Goal: Information Seeking & Learning: Learn about a topic

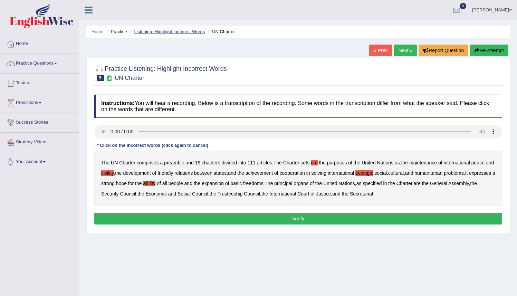
click at [153, 32] on link "Listening: Highlight Incorrect Words" at bounding box center [169, 31] width 71 height 5
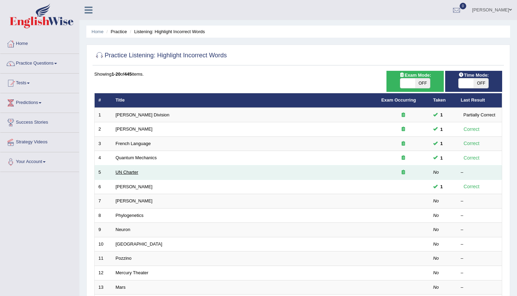
click at [130, 173] on link "UN Charter" at bounding box center [127, 172] width 23 height 5
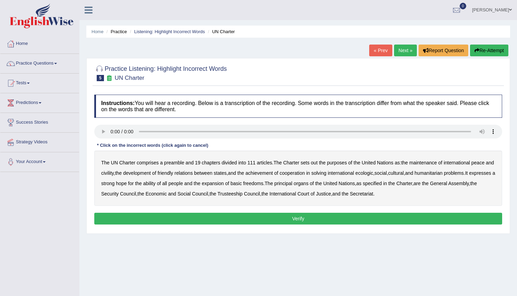
click at [318, 164] on b "out" at bounding box center [314, 163] width 7 height 6
click at [114, 174] on b "civility" at bounding box center [107, 173] width 12 height 6
click at [382, 176] on div "The UN Charter comprises a preamble and 19 chapters divided into 111 articles .…" at bounding box center [298, 178] width 408 height 55
click at [373, 174] on b "ecologic" at bounding box center [365, 173] width 18 height 6
drag, startPoint x: 176, startPoint y: 184, endPoint x: 187, endPoint y: 185, distance: 11.4
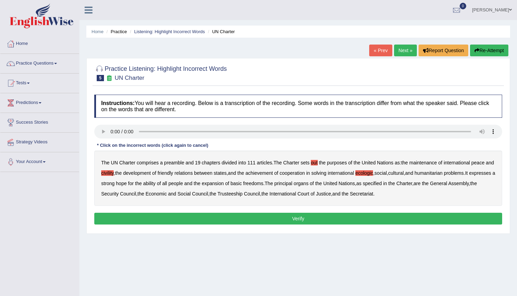
click at [155, 184] on b "ability" at bounding box center [149, 184] width 12 height 6
click at [295, 220] on button "Verify" at bounding box center [298, 219] width 408 height 12
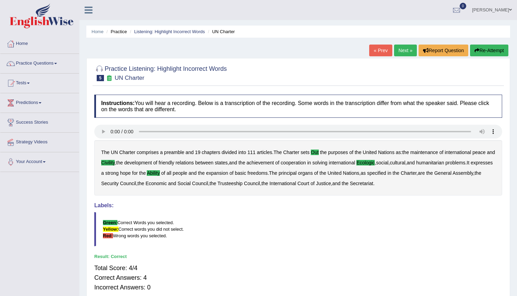
click at [405, 51] on link "Next »" at bounding box center [405, 51] width 23 height 12
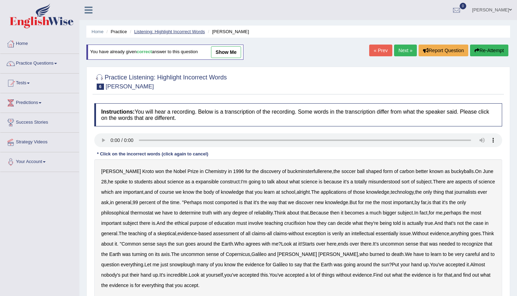
click at [148, 32] on link "Listening: Highlight Incorrect Words" at bounding box center [169, 31] width 71 height 5
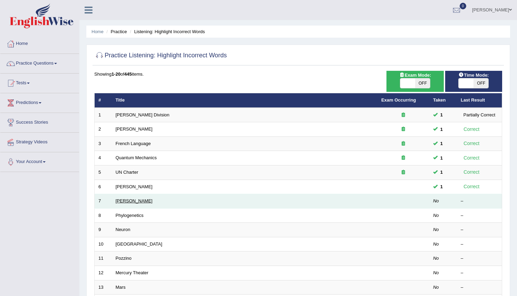
click at [130, 200] on link "[PERSON_NAME]" at bounding box center [134, 200] width 37 height 5
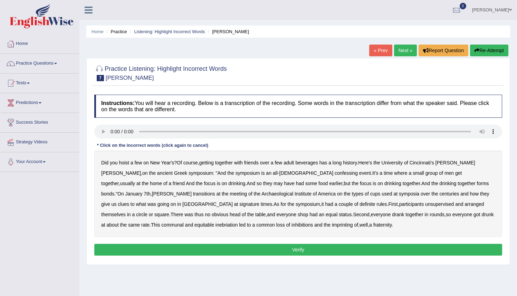
click at [360, 165] on div "Did you hoist a few on New Year's ? Of course , getting together with friends o…" at bounding box center [298, 194] width 408 height 86
click at [357, 164] on b "history" at bounding box center [350, 163] width 14 height 6
click at [398, 176] on div "Did you hoist a few on New Year's ? Of course , getting together with friends o…" at bounding box center [298, 194] width 408 height 86
click at [143, 184] on div "Did you hoist a few on New Year's ? Of course , getting together with friends o…" at bounding box center [298, 194] width 408 height 86
click at [425, 207] on b "unsupervised" at bounding box center [439, 204] width 29 height 6
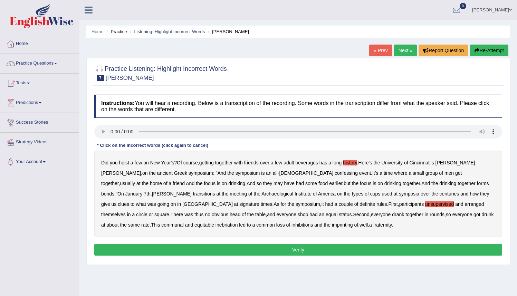
click at [332, 227] on b "imprinting" at bounding box center [342, 225] width 21 height 6
click at [357, 161] on b "history" at bounding box center [350, 163] width 14 height 6
click at [335, 173] on b "confessing" at bounding box center [346, 173] width 23 height 6
click at [284, 186] on b "have" at bounding box center [289, 184] width 10 height 6
click at [215, 191] on b "transitions" at bounding box center [204, 194] width 22 height 6
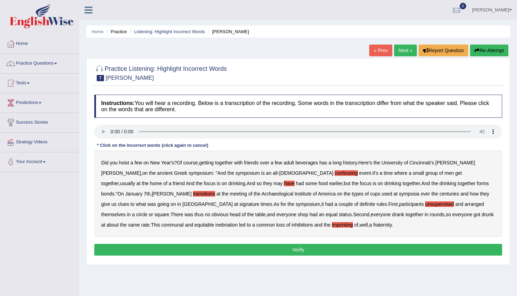
click at [259, 201] on b "signature" at bounding box center [249, 204] width 20 height 6
click at [293, 249] on button "Verify" at bounding box center [298, 250] width 408 height 12
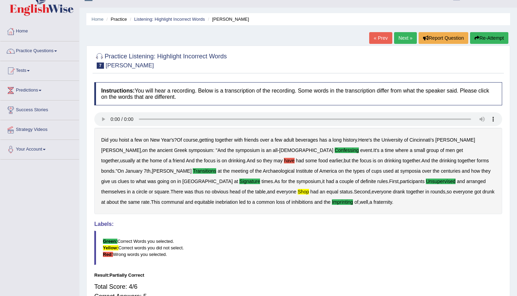
scroll to position [2, 0]
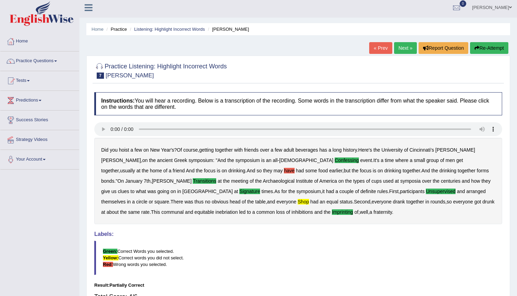
click at [483, 46] on button "Re-Attempt" at bounding box center [489, 48] width 38 height 12
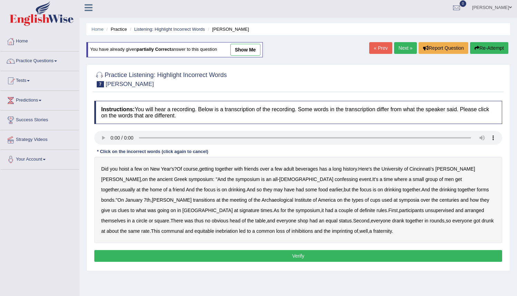
click at [298, 220] on b "shop" at bounding box center [303, 221] width 10 height 6
click at [292, 231] on b "inhibitions" at bounding box center [302, 231] width 21 height 6
click at [335, 181] on b "confessing" at bounding box center [346, 180] width 23 height 6
click at [215, 197] on b "transitions" at bounding box center [204, 200] width 22 height 6
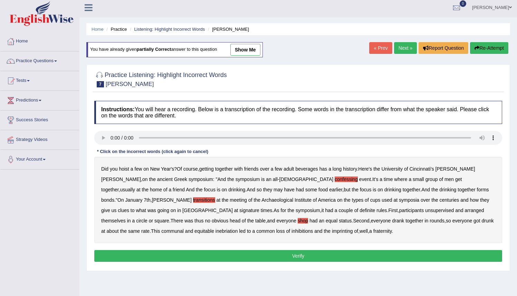
click at [259, 208] on b "signature" at bounding box center [249, 211] width 20 height 6
click at [425, 212] on b "unsupervised" at bounding box center [439, 211] width 29 height 6
click at [295, 254] on button "Verify" at bounding box center [298, 256] width 408 height 12
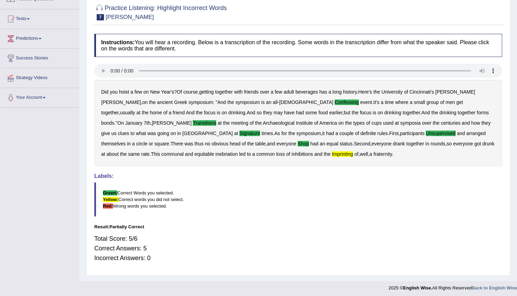
scroll to position [67, 0]
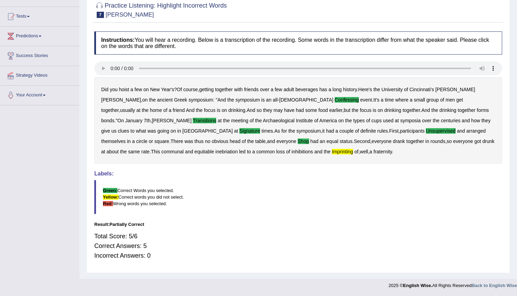
click at [332, 151] on b "imprinting" at bounding box center [342, 152] width 21 height 6
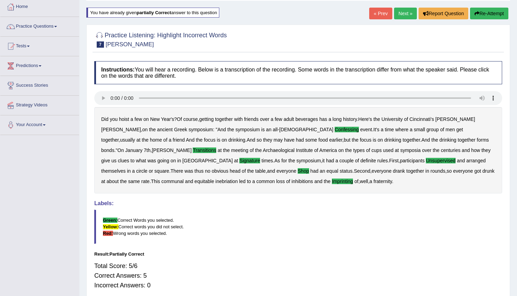
scroll to position [0, 0]
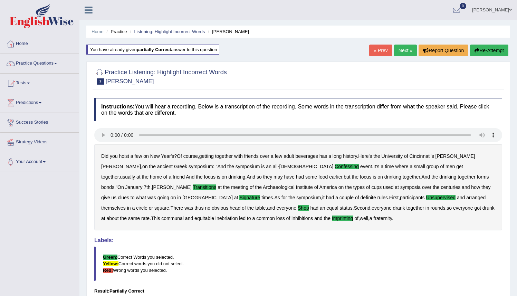
click at [486, 51] on button "Re-Attempt" at bounding box center [489, 51] width 38 height 12
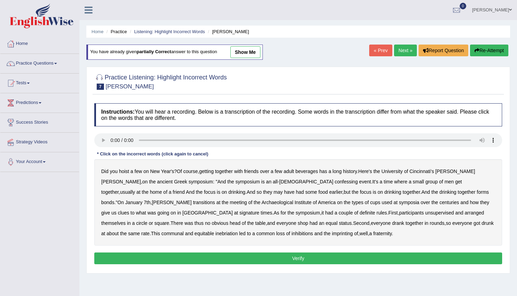
click at [335, 182] on b "confessing" at bounding box center [346, 182] width 23 height 6
click at [259, 210] on b "signature" at bounding box center [249, 213] width 20 height 6
drag, startPoint x: 285, startPoint y: 215, endPoint x: 295, endPoint y: 215, distance: 10.0
click at [425, 215] on b "unsupervised" at bounding box center [439, 213] width 29 height 6
click at [332, 235] on b "imprinting" at bounding box center [342, 234] width 21 height 6
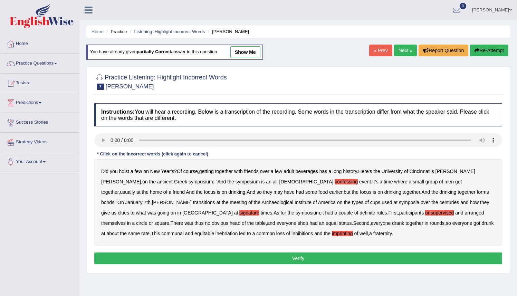
click at [298, 224] on b "shop" at bounding box center [303, 223] width 10 height 6
click at [215, 200] on b "transitions" at bounding box center [204, 203] width 22 height 6
click at [294, 259] on button "Verify" at bounding box center [298, 259] width 408 height 12
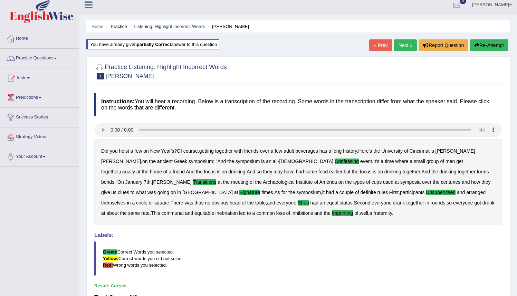
scroll to position [3, 0]
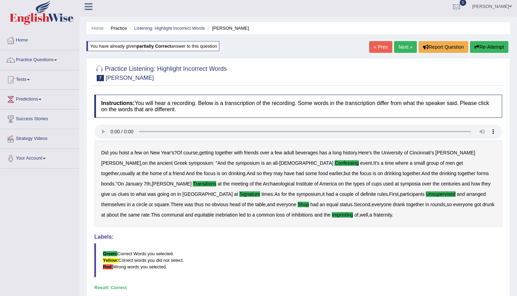
click at [400, 45] on link "Next »" at bounding box center [405, 47] width 23 height 12
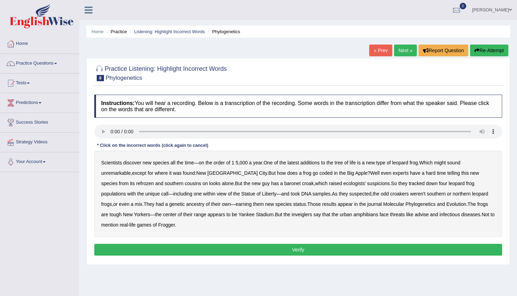
click at [320, 174] on b "coded" at bounding box center [326, 173] width 13 height 6
click at [115, 187] on div "Scientists discover new species all the time — on the order of 1 5 , 000 a year…" at bounding box center [298, 194] width 408 height 86
click at [136, 186] on b "refrozen" at bounding box center [145, 184] width 18 height 6
drag, startPoint x: 320, startPoint y: 183, endPoint x: 331, endPoint y: 183, distance: 11.1
click at [343, 183] on b "ecologists'" at bounding box center [354, 184] width 22 height 6
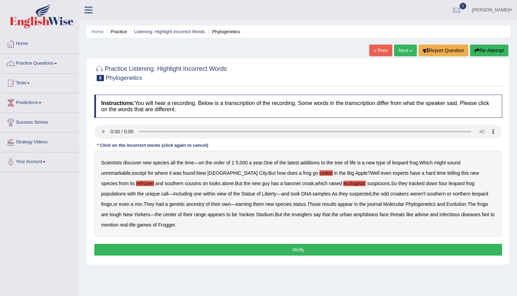
click at [292, 217] on b "inveiglers" at bounding box center [302, 215] width 20 height 6
click at [287, 175] on b "does" at bounding box center [292, 173] width 10 height 6
click at [395, 218] on div "Scientists discover new species all the time — on the order of 1 5 , 000 a year…" at bounding box center [298, 194] width 408 height 86
click at [415, 216] on b "advise" at bounding box center [422, 215] width 14 height 6
click at [284, 185] on b "baronet" at bounding box center [292, 184] width 16 height 6
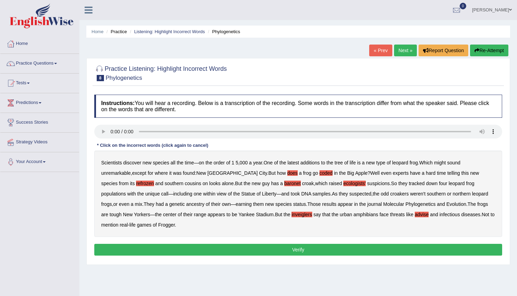
click at [284, 185] on b "baronet" at bounding box center [292, 184] width 16 height 6
click at [284, 184] on b "baronet" at bounding box center [292, 184] width 16 height 6
drag, startPoint x: 330, startPoint y: 183, endPoint x: 335, endPoint y: 183, distance: 5.9
click at [343, 183] on b "ecologists'" at bounding box center [354, 184] width 22 height 6
click at [304, 251] on button "Verify" at bounding box center [298, 250] width 408 height 12
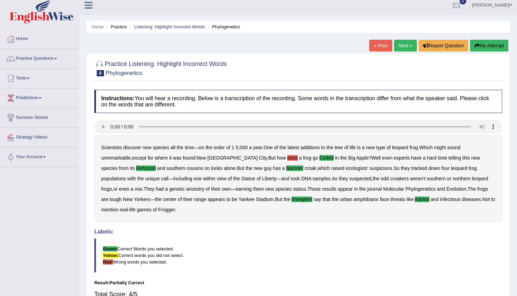
scroll to position [4, 0]
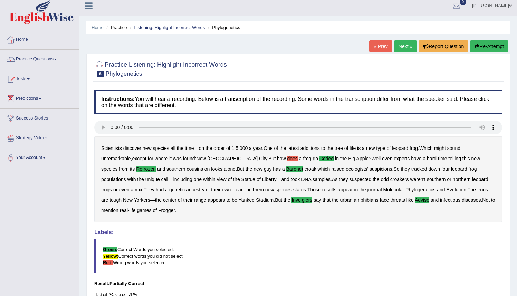
click at [483, 46] on button "Re-Attempt" at bounding box center [489, 46] width 38 height 12
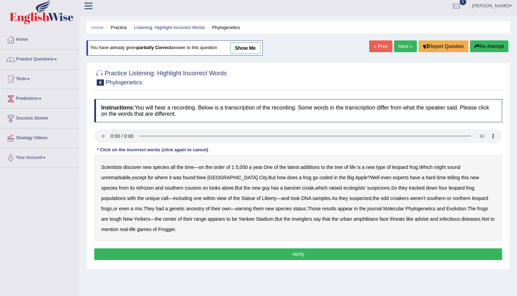
click at [320, 179] on b "coded" at bounding box center [326, 178] width 13 height 6
click at [415, 220] on b "advise" at bounding box center [422, 219] width 14 height 6
click at [284, 188] on b "baronet" at bounding box center [292, 188] width 16 height 6
click at [292, 219] on b "inveiglers" at bounding box center [302, 219] width 20 height 6
click at [114, 191] on div "Scientists discover new species all the time — on the order of 1 5 , 000 a year…" at bounding box center [298, 198] width 408 height 86
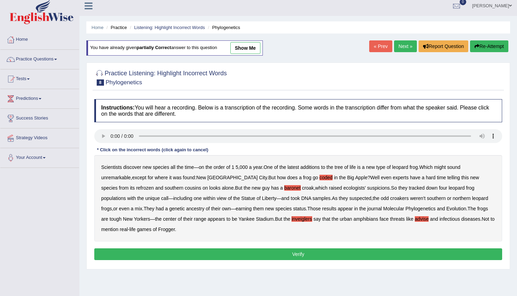
click at [136, 188] on b "refrozen" at bounding box center [145, 188] width 18 height 6
click at [322, 252] on button "Verify" at bounding box center [298, 254] width 408 height 12
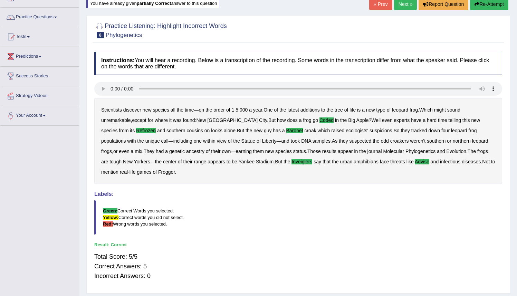
scroll to position [46, 0]
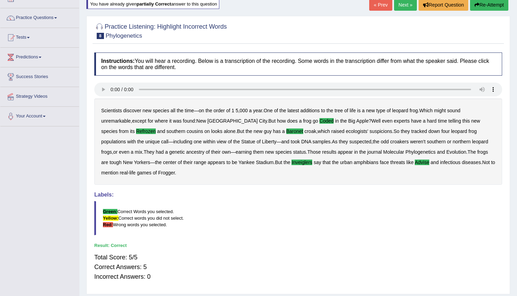
click at [399, 6] on link "Next »" at bounding box center [405, 5] width 23 height 12
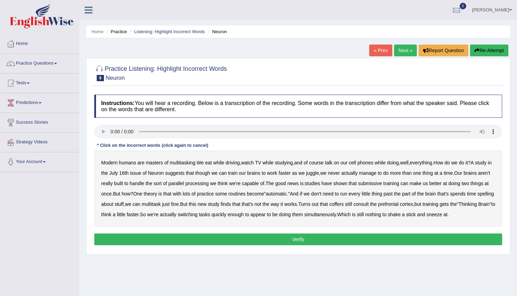
click at [322, 164] on b "course" at bounding box center [316, 163] width 15 height 6
click at [324, 164] on b "course" at bounding box center [316, 163] width 15 height 6
click at [382, 186] on b "submissive" at bounding box center [370, 184] width 24 height 6
drag, startPoint x: 406, startPoint y: 205, endPoint x: 410, endPoint y: 205, distance: 3.8
click at [344, 205] on b "coffers" at bounding box center [336, 204] width 15 height 6
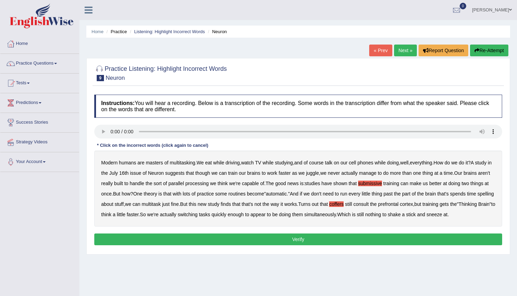
click at [399, 204] on b "prefrontal" at bounding box center [388, 204] width 20 height 6
click at [399, 207] on b "prefrontal" at bounding box center [388, 204] width 20 height 6
click at [295, 245] on button "Verify" at bounding box center [298, 240] width 408 height 12
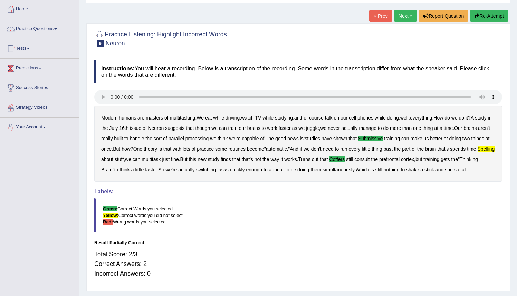
scroll to position [35, 0]
click at [482, 13] on button "Re-Attempt" at bounding box center [489, 16] width 38 height 12
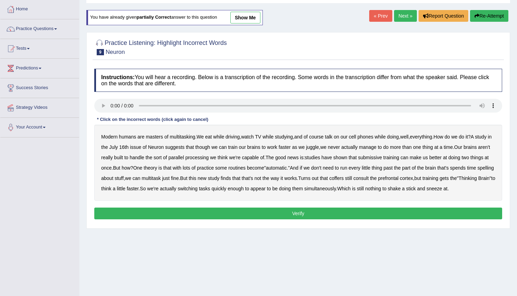
click at [382, 157] on b "submissive" at bounding box center [370, 158] width 24 height 6
click at [344, 178] on b "coffers" at bounding box center [336, 179] width 15 height 6
click at [478, 171] on b "spelling" at bounding box center [486, 168] width 16 height 6
click at [306, 219] on button "Verify" at bounding box center [298, 214] width 408 height 12
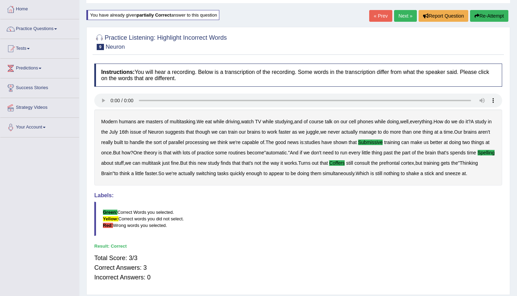
click at [398, 17] on link "Next »" at bounding box center [405, 16] width 23 height 12
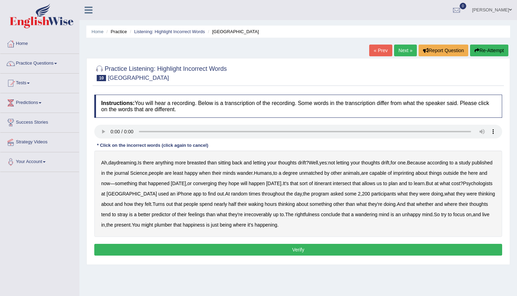
drag, startPoint x: 210, startPoint y: 164, endPoint x: 215, endPoint y: 163, distance: 4.9
click at [210, 164] on div "Ah , daydreaming . Is there anything more breasted than sitting back and lettin…" at bounding box center [298, 194] width 408 height 86
click at [201, 160] on b "breasted" at bounding box center [196, 163] width 19 height 6
click at [272, 216] on b "irrecoverably" at bounding box center [258, 215] width 28 height 6
click at [172, 227] on b "plumber" at bounding box center [163, 225] width 18 height 6
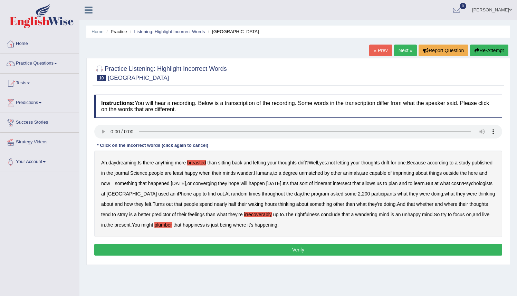
click at [414, 176] on b "imprinting" at bounding box center [403, 173] width 21 height 6
click at [320, 216] on b "rightfulness" at bounding box center [307, 215] width 25 height 6
click at [303, 249] on button "Verify" at bounding box center [298, 250] width 408 height 12
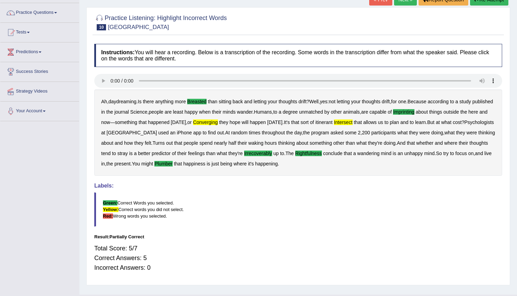
scroll to position [50, 0]
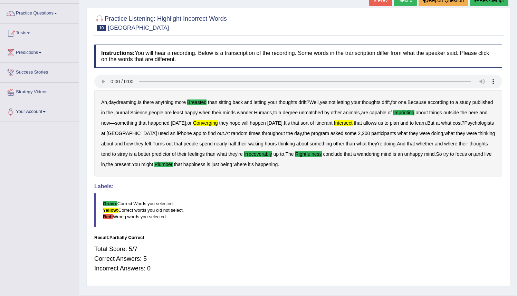
click at [487, 4] on button "Re-Attempt" at bounding box center [489, 0] width 38 height 12
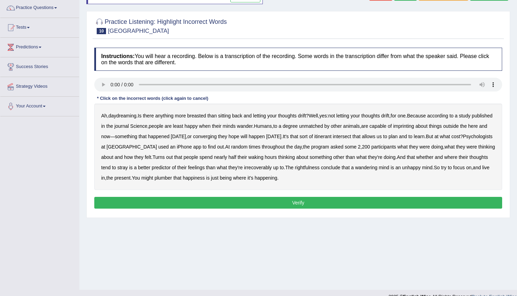
click at [197, 117] on b "breasted" at bounding box center [196, 116] width 19 height 6
click at [414, 129] on b "imprinting" at bounding box center [403, 126] width 21 height 6
click at [217, 139] on b "converging" at bounding box center [205, 137] width 24 height 6
click at [295, 157] on b "thinking" at bounding box center [286, 157] width 17 height 6
drag, startPoint x: 319, startPoint y: 155, endPoint x: 323, endPoint y: 156, distance: 4.5
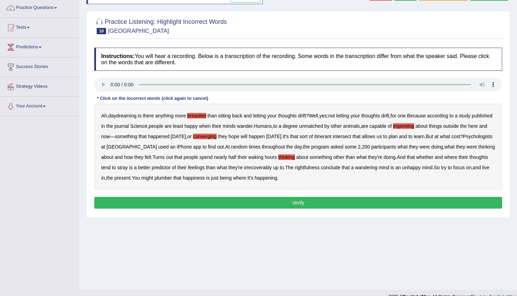
click at [277, 155] on b "hours" at bounding box center [271, 157] width 12 height 6
click at [295, 157] on b "thinking" at bounding box center [286, 157] width 17 height 6
click at [277, 155] on b "hours" at bounding box center [271, 157] width 12 height 6
click at [340, 168] on b "conclude" at bounding box center [330, 168] width 19 height 6
click at [340, 169] on b "conclude" at bounding box center [330, 168] width 19 height 6
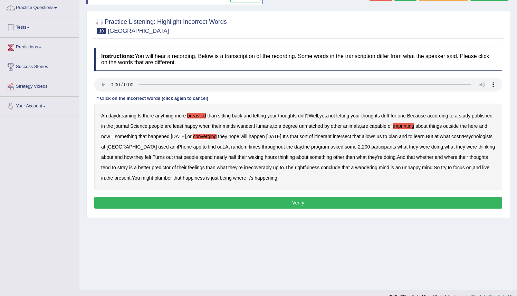
click at [320, 170] on b "rightfulness" at bounding box center [307, 168] width 25 height 6
click at [351, 139] on b "intersect" at bounding box center [342, 137] width 18 height 6
click at [170, 169] on b "predictor" at bounding box center [161, 168] width 19 height 6
click at [170, 165] on b "predictor" at bounding box center [161, 168] width 19 height 6
click at [272, 169] on b "irrecoverably" at bounding box center [258, 168] width 28 height 6
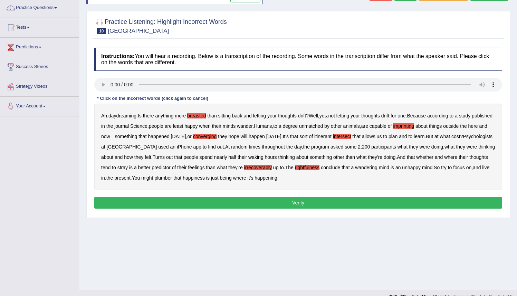
click at [172, 181] on b "plumber" at bounding box center [163, 178] width 18 height 6
click at [317, 202] on button "Verify" at bounding box center [298, 203] width 408 height 12
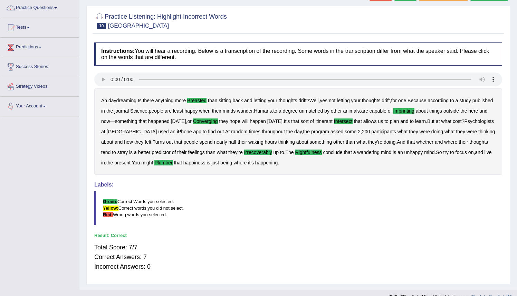
drag, startPoint x: 406, startPoint y: 13, endPoint x: 415, endPoint y: 24, distance: 13.5
click at [410, 28] on div at bounding box center [298, 20] width 408 height 21
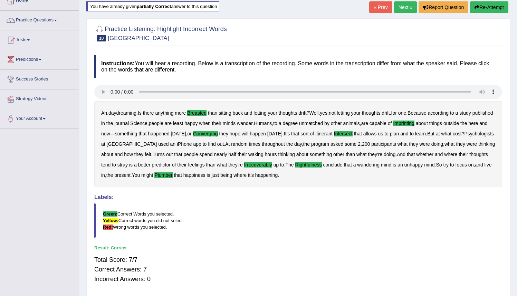
scroll to position [40, 0]
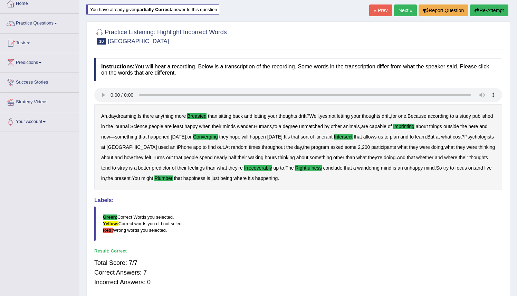
click at [401, 12] on link "Next »" at bounding box center [405, 10] width 23 height 12
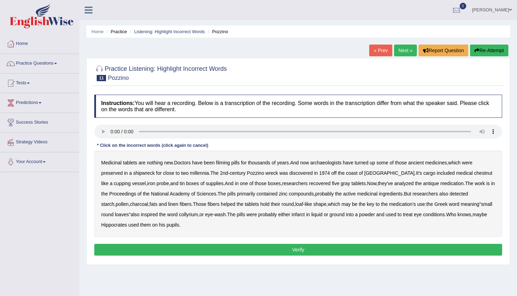
click at [227, 165] on b "filming" at bounding box center [223, 163] width 14 height 6
click at [474, 174] on b "chestnut" at bounding box center [483, 173] width 18 height 6
click at [221, 206] on b "helped" at bounding box center [228, 204] width 15 height 6
click at [317, 252] on button "Verify" at bounding box center [298, 250] width 408 height 12
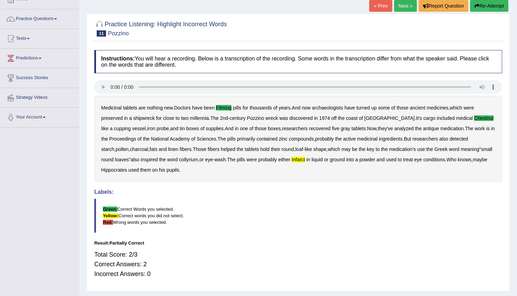
scroll to position [46, 0]
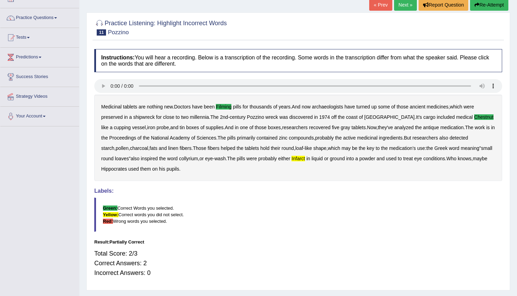
click at [496, 7] on button "Re-Attempt" at bounding box center [489, 5] width 38 height 12
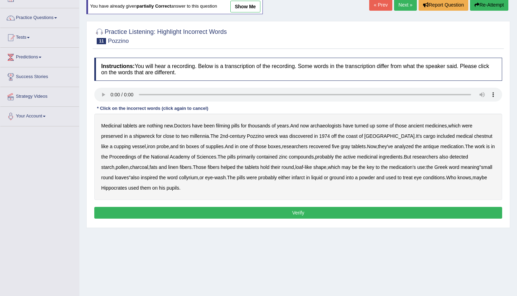
click at [226, 127] on b "filming" at bounding box center [223, 126] width 14 height 6
click at [474, 136] on b "chestnut" at bounding box center [483, 136] width 18 height 6
click at [298, 179] on b "infarct" at bounding box center [298, 178] width 13 height 6
click at [333, 212] on button "Verify" at bounding box center [298, 213] width 408 height 12
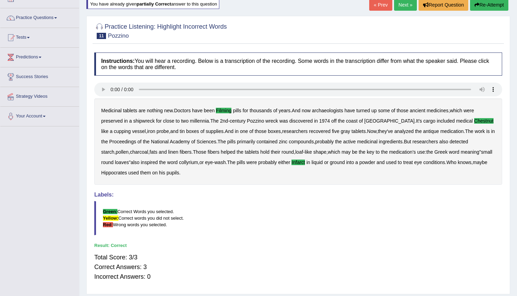
click at [397, 4] on link "Next »" at bounding box center [405, 5] width 23 height 12
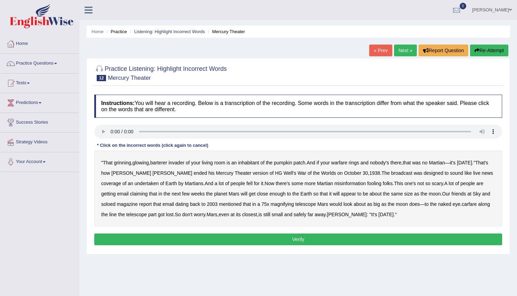
click at [163, 165] on b "barterer" at bounding box center [158, 163] width 17 height 6
click at [343, 163] on b "warfare" at bounding box center [339, 163] width 16 height 6
click at [135, 186] on b "undertaken" at bounding box center [147, 184] width 24 height 6
click at [115, 201] on b "soloed" at bounding box center [108, 204] width 14 height 6
click at [465, 206] on b "carfare" at bounding box center [469, 204] width 15 height 6
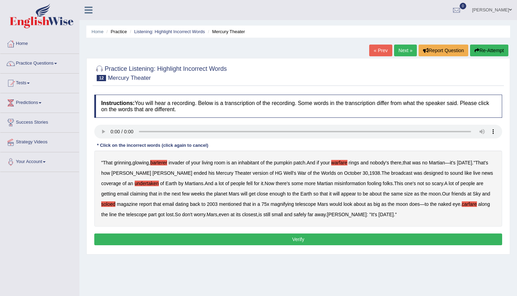
click at [303, 241] on button "Verify" at bounding box center [298, 240] width 408 height 12
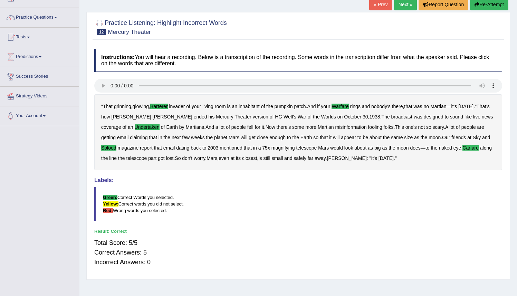
scroll to position [46, 0]
click at [401, 6] on link "Next »" at bounding box center [405, 4] width 23 height 12
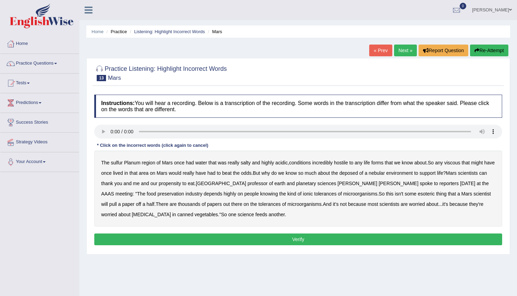
drag, startPoint x: 114, startPoint y: 164, endPoint x: 126, endPoint y: 165, distance: 12.1
click at [114, 164] on b "sulfur" at bounding box center [117, 163] width 12 height 6
click at [460, 164] on b "viscous" at bounding box center [452, 163] width 16 height 6
click at [358, 175] on b "deposed" at bounding box center [349, 173] width 19 height 6
click at [223, 207] on div "The sulfur Planum region of [GEOGRAPHIC_DATA] once had water that was really sa…" at bounding box center [298, 189] width 408 height 76
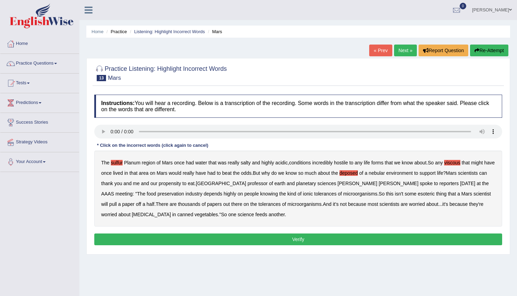
click at [228, 207] on div "The sulfur Planum region of [GEOGRAPHIC_DATA] once had water that was really sa…" at bounding box center [298, 189] width 408 height 76
click at [258, 205] on b "tolerances" at bounding box center [269, 204] width 22 height 6
click at [258, 204] on b "tolerances" at bounding box center [269, 204] width 22 height 6
click at [403, 203] on div "The sulfur Planum region of Mars once had water that was really salty and highl…" at bounding box center [298, 189] width 408 height 76
click at [324, 238] on button "Verify" at bounding box center [298, 240] width 408 height 12
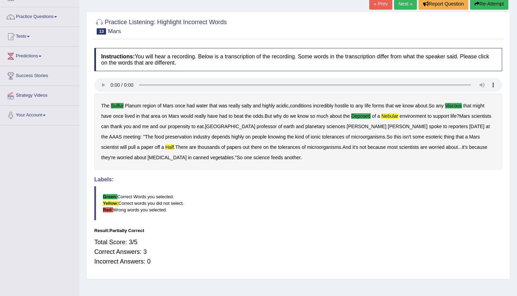
scroll to position [67, 0]
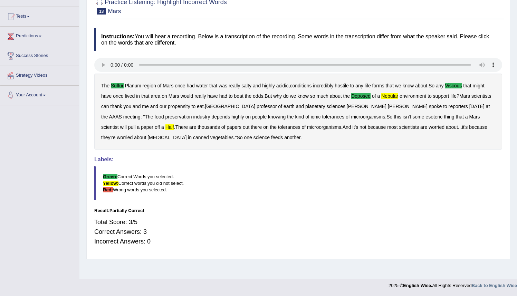
drag, startPoint x: 433, startPoint y: 18, endPoint x: 522, endPoint y: 63, distance: 99.5
click at [517, 33] on html "Toggle navigation Home Practice Questions Speaking Practice Read Aloud Repeat S…" at bounding box center [258, 81] width 517 height 296
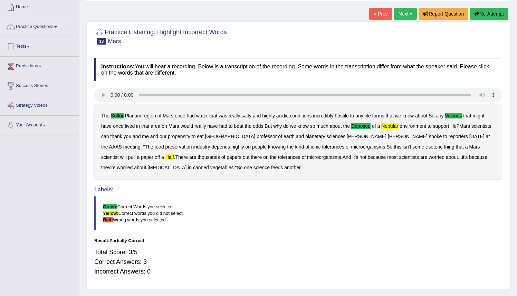
drag, startPoint x: 522, startPoint y: 66, endPoint x: 520, endPoint y: 42, distance: 24.3
click at [517, 42] on html "Toggle navigation Home Practice Questions Speaking Practice Read Aloud Repeat S…" at bounding box center [258, 111] width 517 height 296
click at [480, 13] on button "Re-Attempt" at bounding box center [489, 14] width 38 height 12
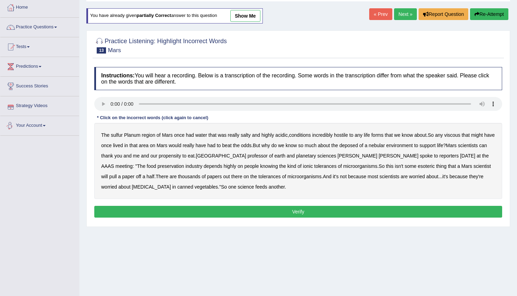
click at [115, 134] on b "sulfur" at bounding box center [117, 135] width 12 height 6
click at [454, 135] on b "viscous" at bounding box center [452, 135] width 16 height 6
click at [146, 174] on b "half" at bounding box center [150, 177] width 8 height 6
click at [358, 147] on b "deposed" at bounding box center [349, 146] width 19 height 6
click at [204, 167] on b "depends" at bounding box center [213, 166] width 19 height 6
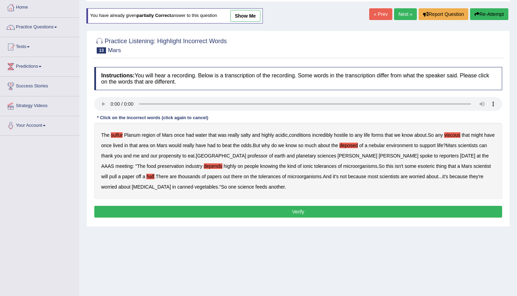
click at [186, 169] on b "industry" at bounding box center [194, 166] width 17 height 6
click at [204, 167] on b "depends" at bounding box center [213, 166] width 19 height 6
click at [186, 168] on b "industry" at bounding box center [194, 166] width 17 height 6
click at [249, 13] on link "show me" at bounding box center [245, 16] width 30 height 12
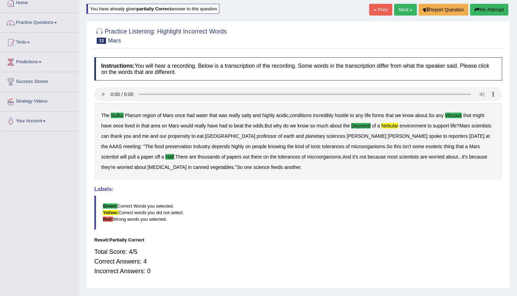
scroll to position [40, 0]
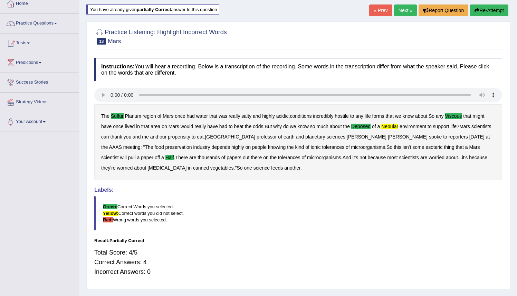
click at [392, 125] on b "nebular" at bounding box center [389, 127] width 17 height 6
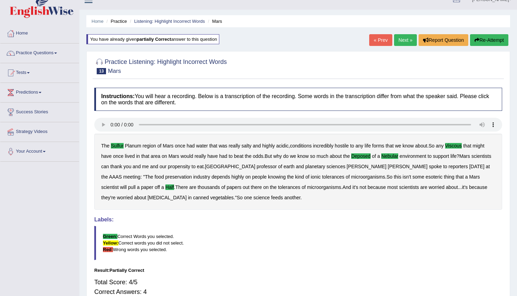
scroll to position [9, 0]
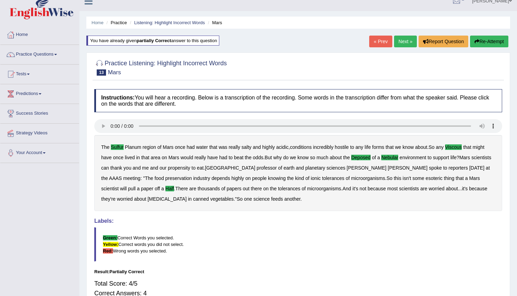
click at [480, 42] on button "Re-Attempt" at bounding box center [489, 42] width 38 height 12
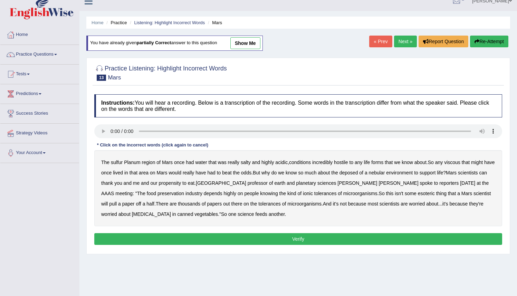
click at [117, 162] on b "sulfur" at bounding box center [117, 163] width 12 height 6
click at [358, 172] on b "deposed" at bounding box center [349, 173] width 19 height 6
click at [402, 174] on div "The sulfur Planum region of [GEOGRAPHIC_DATA] once had water that was really sa…" at bounding box center [298, 188] width 408 height 76
click at [385, 173] on b "nebular" at bounding box center [377, 173] width 16 height 6
click at [146, 204] on b "half" at bounding box center [150, 204] width 8 height 6
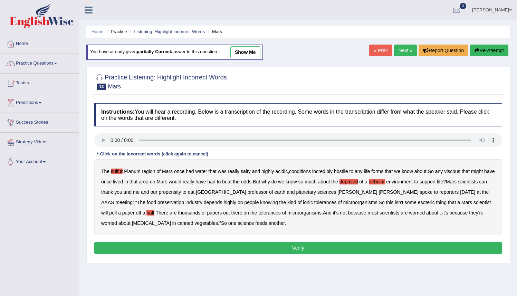
click at [298, 247] on button "Verify" at bounding box center [298, 248] width 408 height 12
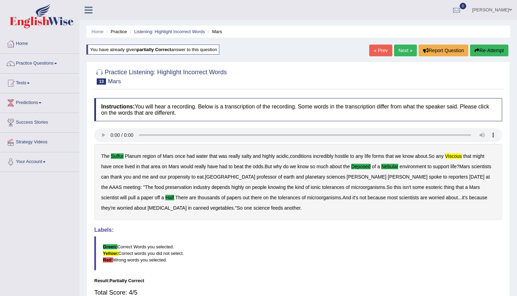
click at [487, 51] on button "Re-Attempt" at bounding box center [489, 51] width 38 height 12
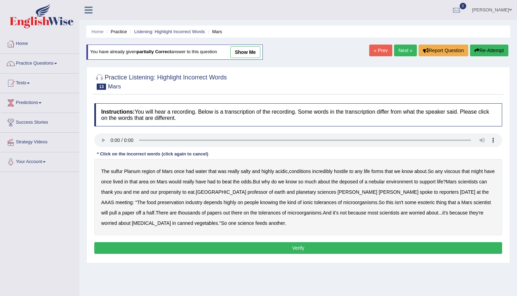
click at [460, 171] on b "viscous" at bounding box center [452, 172] width 16 height 6
click at [115, 170] on b "sulfur" at bounding box center [117, 172] width 12 height 6
click at [146, 213] on b "half" at bounding box center [150, 213] width 8 height 6
click at [385, 182] on b "nebular" at bounding box center [377, 182] width 16 height 6
click at [360, 185] on div "The sulfur Planum region of [GEOGRAPHIC_DATA] once had water that was really sa…" at bounding box center [298, 197] width 408 height 76
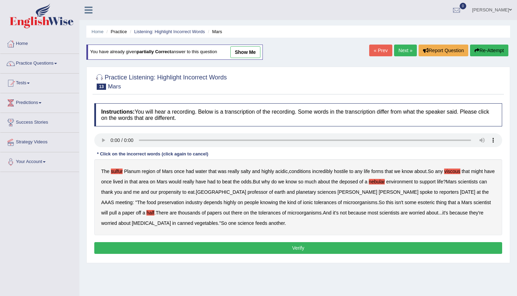
click at [358, 183] on b "deposed" at bounding box center [349, 182] width 19 height 6
click at [300, 252] on button "Verify" at bounding box center [298, 248] width 408 height 12
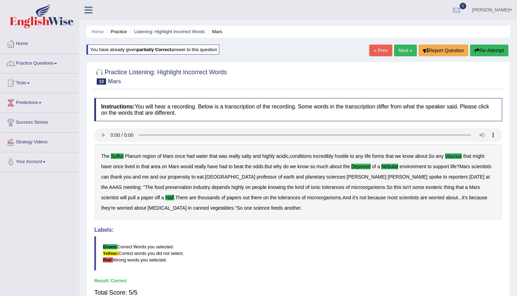
click at [401, 49] on link "Next »" at bounding box center [405, 51] width 23 height 12
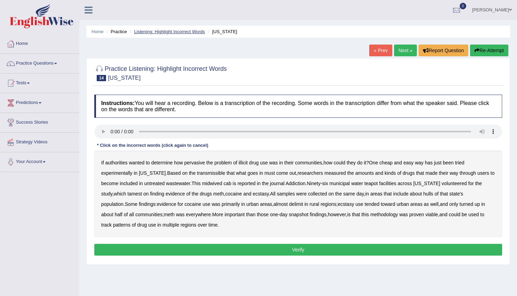
click at [165, 31] on link "Listening: Highlight Incorrect Words" at bounding box center [169, 31] width 71 height 5
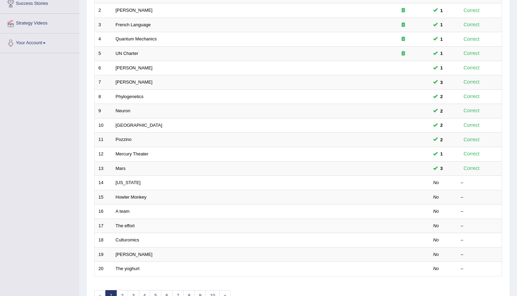
scroll to position [118, 0]
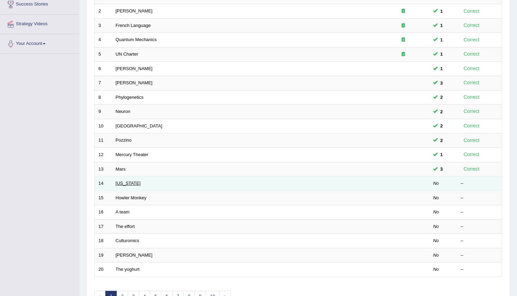
click at [122, 183] on link "[US_STATE]" at bounding box center [128, 183] width 25 height 5
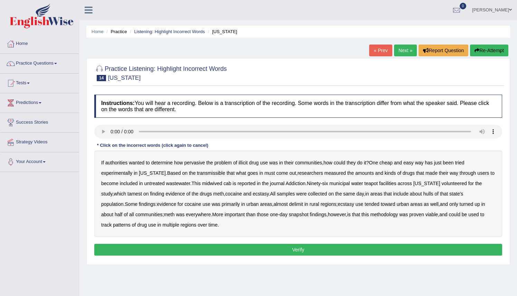
click at [208, 175] on b "transmissible" at bounding box center [211, 173] width 28 height 6
click at [218, 187] on div "If authorities wanted to determine how pervasive the problem of illicit drug us…" at bounding box center [298, 194] width 408 height 86
click at [216, 182] on b "midwived" at bounding box center [212, 184] width 20 height 6
drag, startPoint x: 230, startPoint y: 182, endPoint x: 240, endPoint y: 183, distance: 9.8
click at [230, 182] on b "cab" at bounding box center [228, 184] width 8 height 6
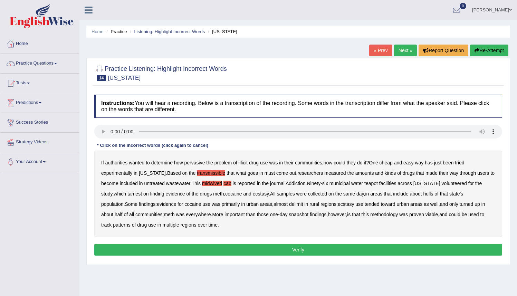
click at [127, 193] on b "tamest" at bounding box center [134, 194] width 15 height 6
click at [426, 196] on b "hulls" at bounding box center [429, 194] width 10 height 6
click at [378, 186] on b "teapot" at bounding box center [371, 184] width 13 height 6
click at [289, 206] on b "delimit" at bounding box center [296, 204] width 14 height 6
click at [289, 254] on button "Verify" at bounding box center [298, 250] width 408 height 12
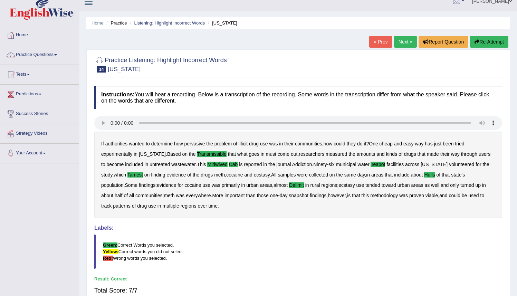
scroll to position [5, 0]
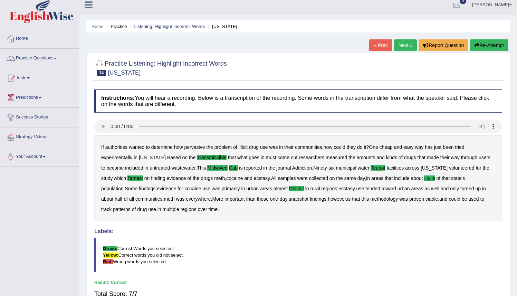
click at [405, 44] on link "Next »" at bounding box center [405, 45] width 23 height 12
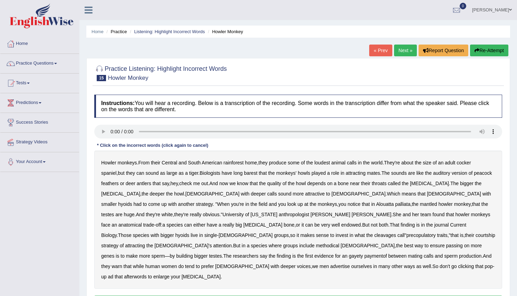
click at [257, 176] on b "barest" at bounding box center [250, 173] width 13 height 6
click at [340, 243] on b "methodical" at bounding box center [327, 246] width 23 height 6
click at [363, 253] on b "gayety" at bounding box center [356, 256] width 14 height 6
drag, startPoint x: 279, startPoint y: 252, endPoint x: 284, endPoint y: 233, distance: 19.7
click at [284, 233] on div "Howler monkeys . From their Central and South American rainforest home , they p…" at bounding box center [298, 220] width 408 height 138
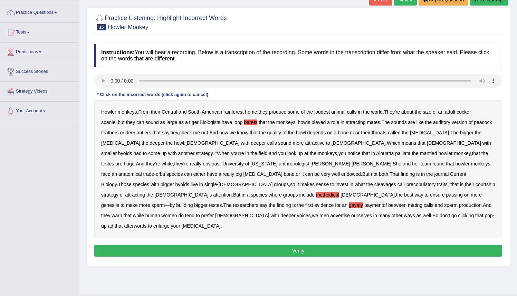
scroll to position [53, 0]
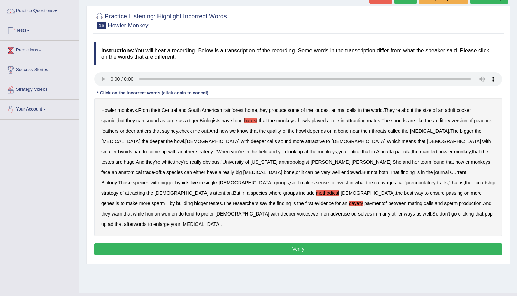
click at [316, 243] on button "Verify" at bounding box center [298, 249] width 408 height 12
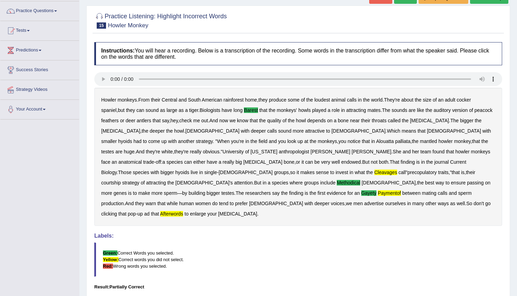
drag, startPoint x: 480, startPoint y: 26, endPoint x: 482, endPoint y: 38, distance: 12.3
click at [482, 38] on div "Practice Listening: Highlight Incorrect Words 15 Howler Monkey Instructions: Yo…" at bounding box center [298, 171] width 424 height 330
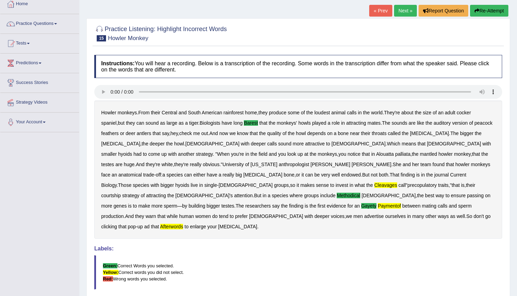
scroll to position [37, 0]
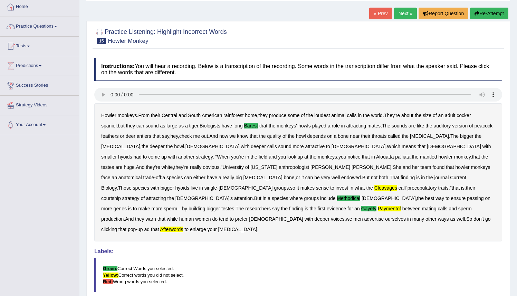
click at [487, 16] on button "Re-Attempt" at bounding box center [489, 14] width 38 height 12
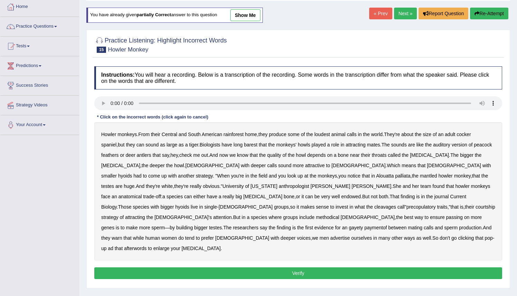
click at [256, 146] on b "barest" at bounding box center [250, 145] width 13 height 6
click at [340, 215] on b "methodical" at bounding box center [327, 218] width 23 height 6
click at [363, 225] on b "gayety" at bounding box center [356, 228] width 14 height 6
click at [387, 225] on b "paymentof" at bounding box center [376, 228] width 22 height 6
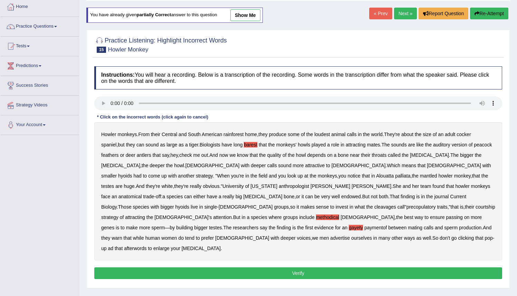
click at [146, 246] on b "afterwords" at bounding box center [135, 249] width 22 height 6
click at [387, 225] on b "paymentof" at bounding box center [376, 228] width 22 height 6
click at [268, 267] on button "Verify" at bounding box center [298, 273] width 408 height 12
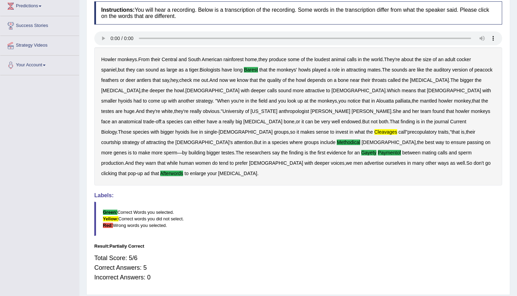
scroll to position [97, 0]
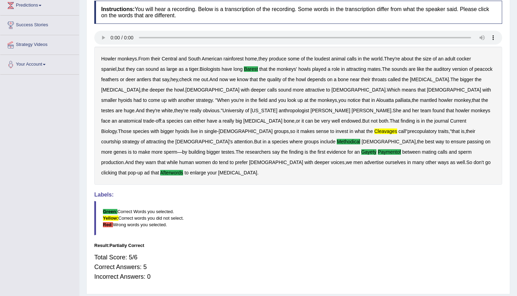
click at [375, 130] on b "cleavages" at bounding box center [386, 132] width 23 height 6
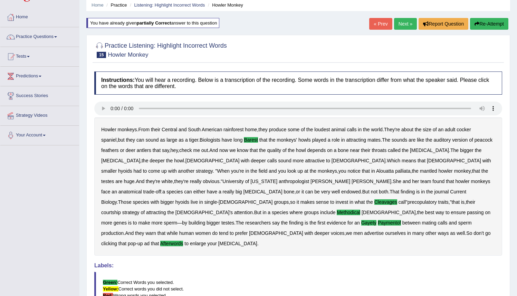
scroll to position [26, 0]
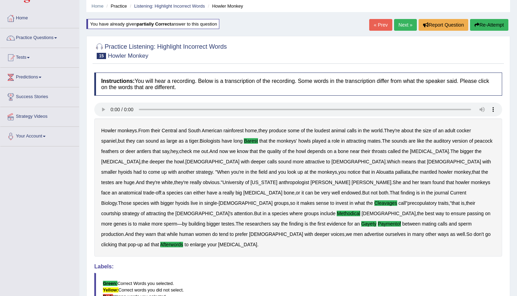
click at [480, 25] on button "Re-Attempt" at bounding box center [489, 25] width 38 height 12
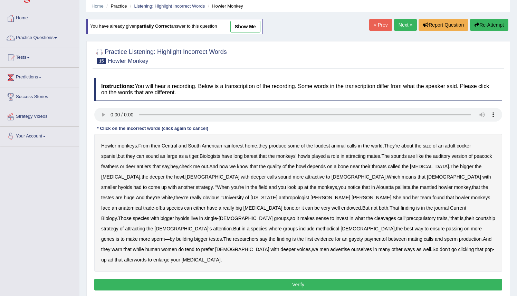
drag, startPoint x: 427, startPoint y: 219, endPoint x: 433, endPoint y: 218, distance: 5.2
click at [340, 226] on b "methodical" at bounding box center [327, 229] width 23 height 6
click at [395, 226] on b "males" at bounding box center [368, 229] width 54 height 6
click at [375, 219] on b "cleavages" at bounding box center [386, 219] width 22 height 6
click at [146, 257] on b "afterwords" at bounding box center [135, 260] width 22 height 6
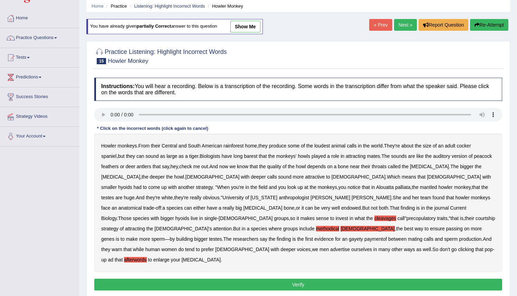
click at [257, 157] on b "barest" at bounding box center [250, 156] width 13 height 6
click at [363, 236] on b "gayety" at bounding box center [356, 239] width 14 height 6
click at [387, 236] on b "paymentof" at bounding box center [376, 239] width 22 height 6
click at [395, 226] on b "males" at bounding box center [368, 229] width 54 height 6
click at [340, 279] on button "Verify" at bounding box center [298, 285] width 408 height 12
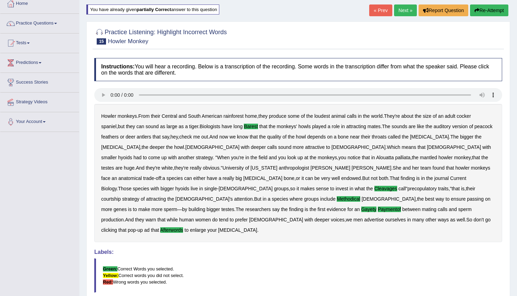
scroll to position [39, 0]
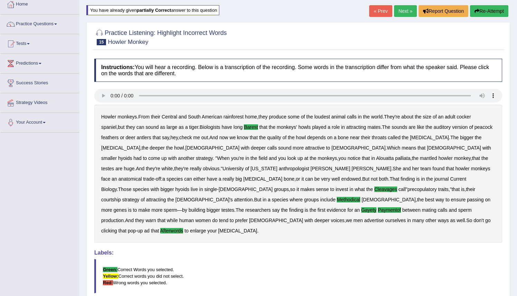
click at [399, 9] on link "Next »" at bounding box center [405, 11] width 23 height 12
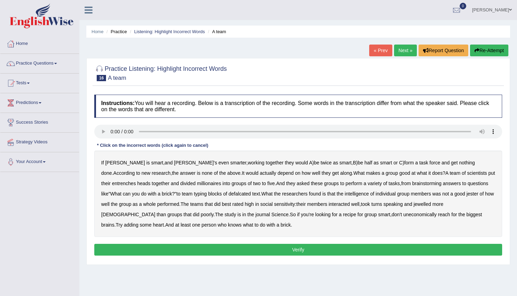
click at [136, 181] on b "entrenches" at bounding box center [124, 184] width 24 height 6
click at [197, 186] on b "millionaires" at bounding box center [209, 184] width 24 height 6
click at [216, 197] on div "If [PERSON_NAME] is smart , and [PERSON_NAME]'s even smarter , working together…" at bounding box center [298, 194] width 408 height 86
click at [229, 194] on b "defalcated" at bounding box center [240, 194] width 22 height 6
click at [467, 193] on b "jester" at bounding box center [473, 194] width 12 height 6
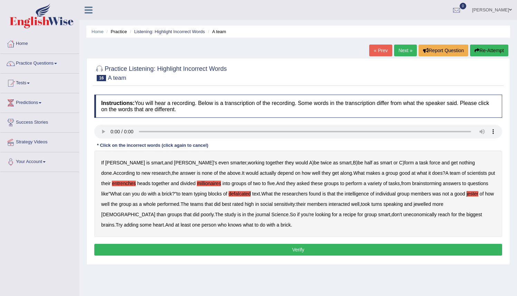
click at [414, 204] on b "jewelled" at bounding box center [423, 204] width 18 height 6
click at [306, 252] on button "Verify" at bounding box center [298, 250] width 408 height 12
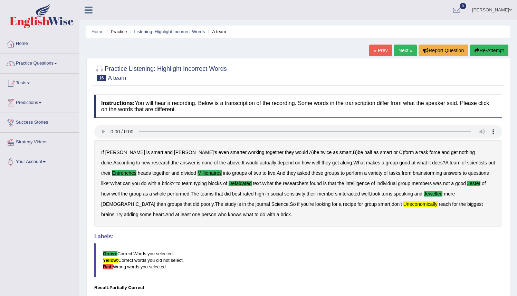
click at [478, 54] on button "Re-Attempt" at bounding box center [489, 51] width 38 height 12
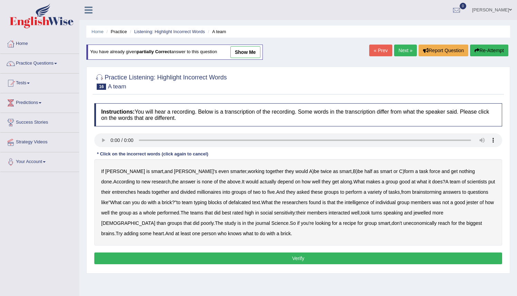
click at [197, 190] on b "millionaires" at bounding box center [209, 192] width 24 height 6
click at [414, 211] on b "jewelled" at bounding box center [423, 213] width 18 height 6
click at [467, 201] on b "jester" at bounding box center [473, 203] width 12 height 6
click at [404, 224] on b "uneconomically" at bounding box center [421, 223] width 34 height 6
click at [136, 189] on b "entrenches" at bounding box center [124, 192] width 24 height 6
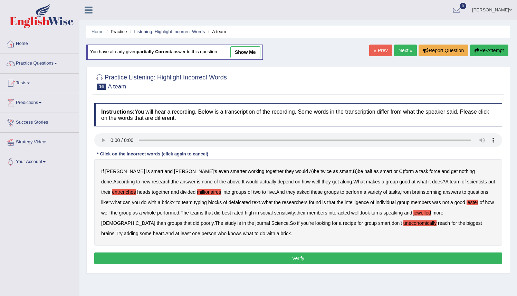
click at [229, 203] on b "defalcated" at bounding box center [240, 203] width 22 height 6
click at [289, 257] on button "Verify" at bounding box center [298, 259] width 408 height 12
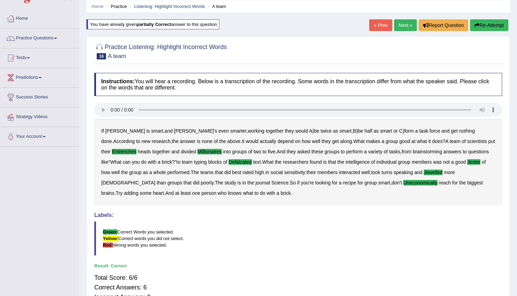
scroll to position [25, 0]
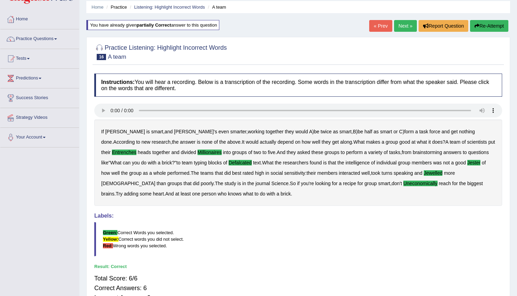
click at [401, 26] on link "Next »" at bounding box center [405, 26] width 23 height 12
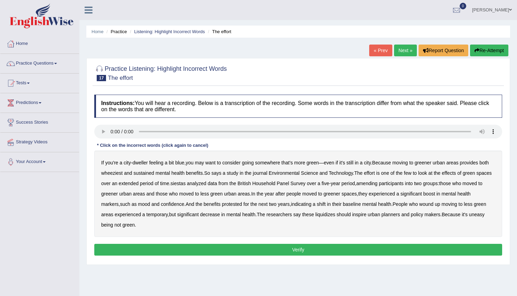
drag, startPoint x: 129, startPoint y: 173, endPoint x: 136, endPoint y: 172, distance: 7.4
click at [123, 173] on b "wheeziest" at bounding box center [111, 173] width 21 height 6
drag, startPoint x: 198, startPoint y: 185, endPoint x: 203, endPoint y: 184, distance: 4.8
click at [186, 185] on b "siestas" at bounding box center [178, 184] width 15 height 6
click at [378, 182] on b "amending" at bounding box center [367, 184] width 21 height 6
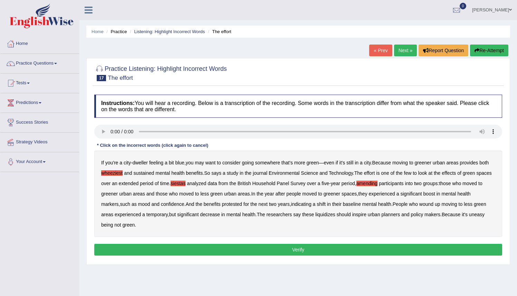
click at [335, 214] on b "liquidizes" at bounding box center [325, 215] width 20 height 6
click at [389, 251] on button "Verify" at bounding box center [298, 250] width 408 height 12
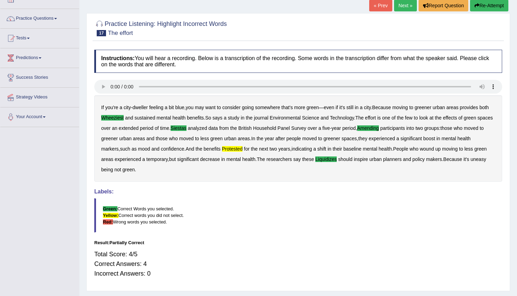
scroll to position [44, 0]
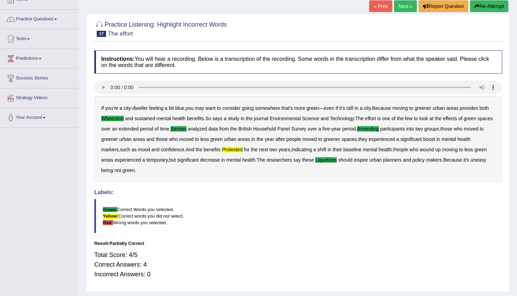
drag, startPoint x: 522, startPoint y: 199, endPoint x: 516, endPoint y: 227, distance: 28.7
click at [517, 235] on html "Toggle navigation Home Practice Questions Speaking Practice Read Aloud Repeat S…" at bounding box center [258, 104] width 517 height 296
click at [490, 6] on button "Re-Attempt" at bounding box center [489, 6] width 38 height 12
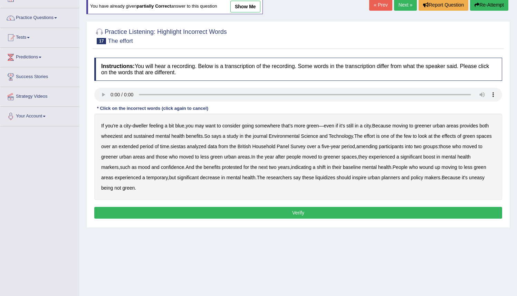
scroll to position [44, 0]
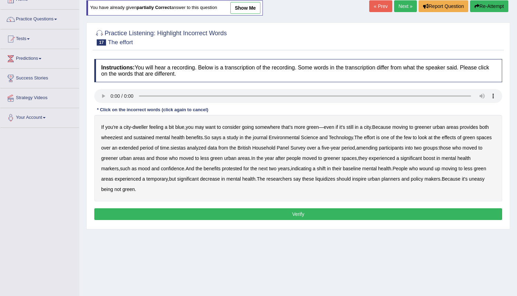
click at [123, 137] on b "wheeziest" at bounding box center [111, 138] width 21 height 6
click at [186, 149] on b "siestas" at bounding box center [178, 148] width 15 height 6
click at [335, 180] on b "liquidizes" at bounding box center [325, 179] width 20 height 6
click at [242, 168] on b "protested" at bounding box center [232, 169] width 20 height 6
click at [378, 147] on b "amending" at bounding box center [367, 148] width 21 height 6
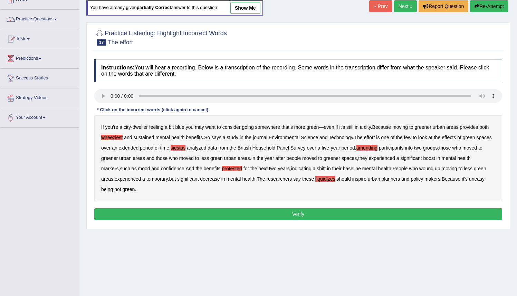
click at [290, 214] on button "Verify" at bounding box center [298, 214] width 408 height 12
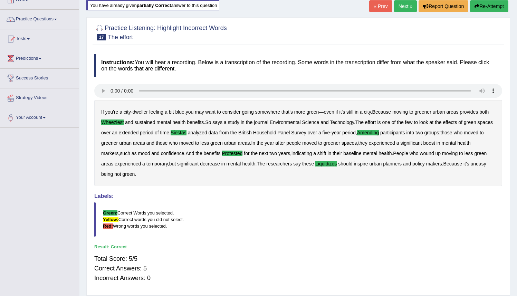
click at [403, 7] on link "Next »" at bounding box center [405, 6] width 23 height 12
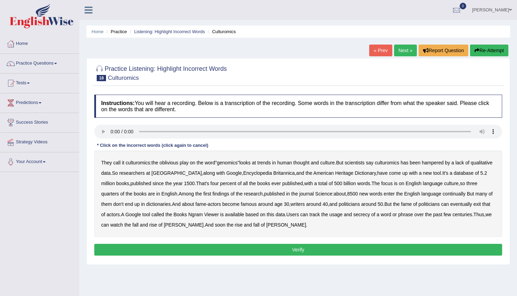
click at [456, 195] on b "continually" at bounding box center [454, 194] width 23 height 6
click at [474, 207] on b "exit" at bounding box center [478, 204] width 8 height 6
click at [299, 248] on button "Verify" at bounding box center [298, 250] width 408 height 12
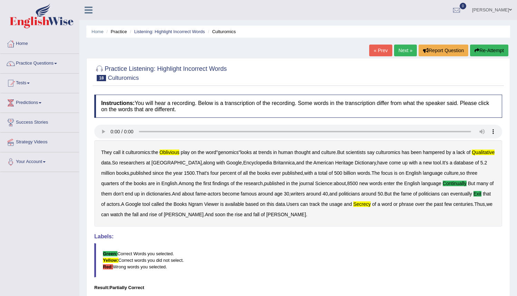
click at [488, 51] on button "Re-Attempt" at bounding box center [489, 51] width 38 height 12
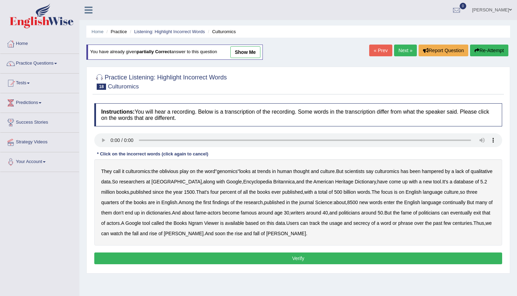
click at [168, 171] on b "oblivious" at bounding box center [169, 172] width 19 height 6
click at [471, 174] on b "qualitative" at bounding box center [482, 172] width 22 height 6
click at [474, 216] on b "exit" at bounding box center [478, 213] width 8 height 6
click at [462, 203] on b "continually" at bounding box center [454, 203] width 23 height 6
click at [370, 225] on b "secrecy" at bounding box center [361, 223] width 17 height 6
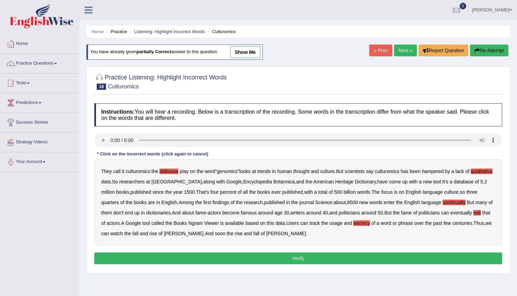
click at [303, 262] on button "Verify" at bounding box center [298, 259] width 408 height 12
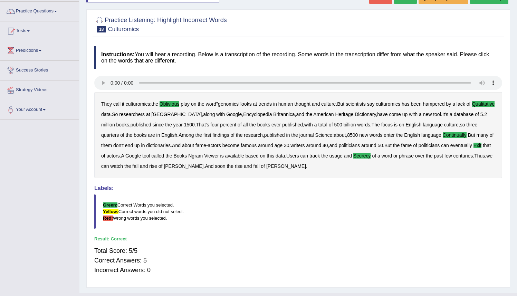
scroll to position [55, 0]
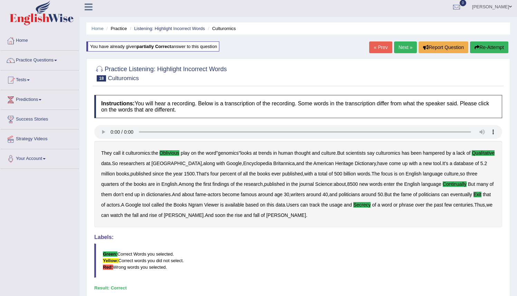
drag, startPoint x: 522, startPoint y: 140, endPoint x: 512, endPoint y: 97, distance: 44.3
click at [512, 97] on html "Toggle navigation Home Practice Questions Speaking Practice Read Aloud Repeat S…" at bounding box center [258, 145] width 517 height 296
click at [399, 48] on link "Next »" at bounding box center [405, 48] width 23 height 12
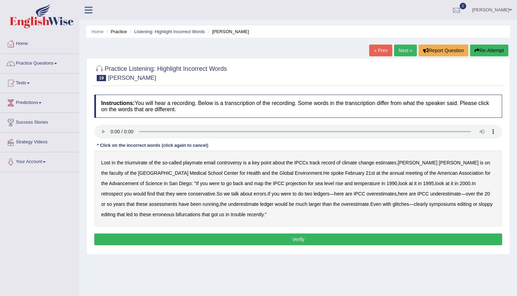
click at [135, 163] on b "triumvirate" at bounding box center [136, 163] width 22 height 6
click at [194, 165] on b "playmate" at bounding box center [193, 163] width 20 height 6
click at [367, 197] on b "overestimates" at bounding box center [382, 194] width 30 height 6
click at [429, 206] on b "symposiums" at bounding box center [442, 204] width 27 height 6
click at [479, 205] on b "sloppy" at bounding box center [486, 204] width 14 height 6
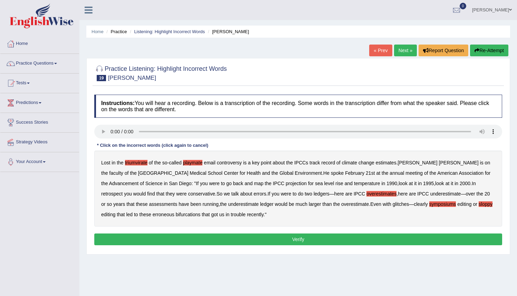
click at [367, 196] on b "overestimates" at bounding box center [382, 194] width 30 height 6
click at [292, 240] on button "Verify" at bounding box center [298, 240] width 408 height 12
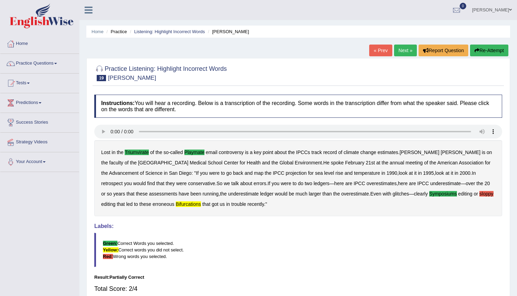
click at [176, 206] on b "bifurcations" at bounding box center [188, 204] width 25 height 6
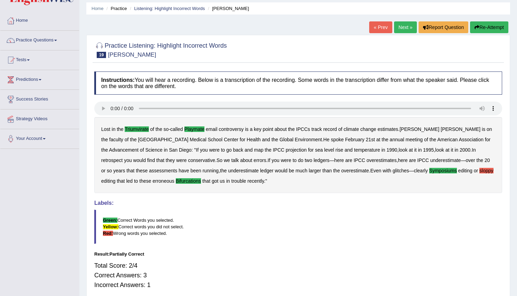
scroll to position [19, 0]
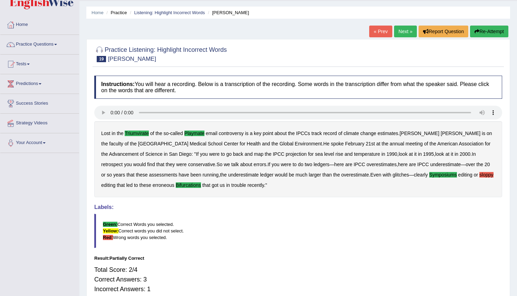
click at [485, 31] on button "Re-Attempt" at bounding box center [489, 32] width 38 height 12
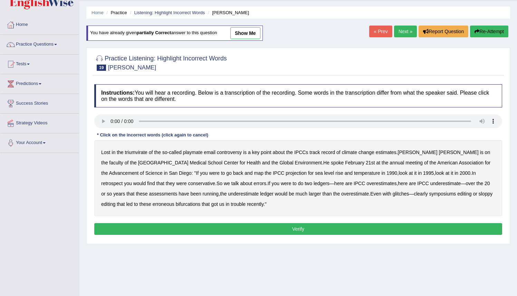
click at [134, 153] on b "triumvirate" at bounding box center [136, 153] width 22 height 6
click at [191, 153] on b "playmate" at bounding box center [193, 153] width 20 height 6
click at [457, 195] on b "editing" at bounding box center [464, 194] width 14 height 6
click at [176, 205] on b "bifurcations" at bounding box center [188, 204] width 25 height 6
click at [429, 196] on b "symposiums" at bounding box center [442, 194] width 27 height 6
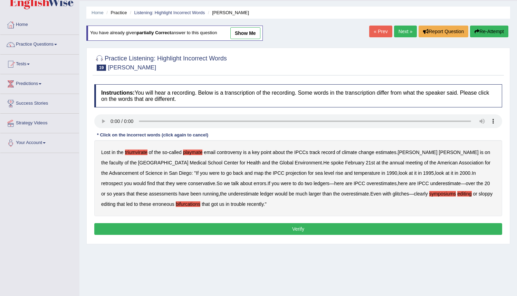
click at [457, 193] on b "editing" at bounding box center [464, 194] width 14 height 6
click at [303, 230] on button "Verify" at bounding box center [298, 229] width 408 height 12
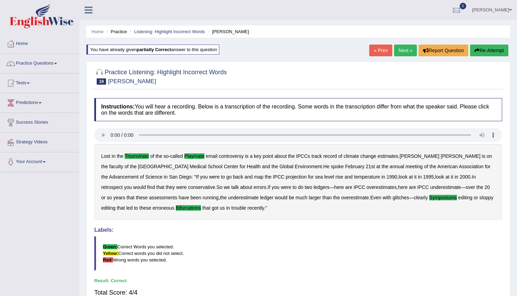
click at [400, 50] on link "Next »" at bounding box center [405, 51] width 23 height 12
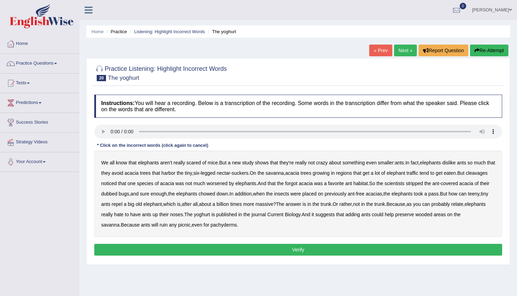
click at [466, 176] on b "cleavages" at bounding box center [477, 173] width 22 height 6
click at [228, 185] on b "worsened" at bounding box center [217, 184] width 21 height 6
click at [297, 183] on b "forgot" at bounding box center [291, 184] width 12 height 6
click at [117, 195] on b "dubbed" at bounding box center [109, 194] width 16 height 6
click at [210, 215] on b "yoghurt" at bounding box center [202, 215] width 16 height 6
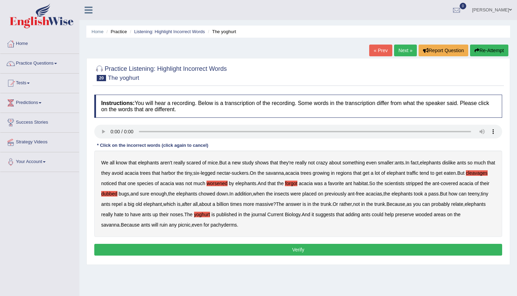
click at [301, 252] on button "Verify" at bounding box center [298, 250] width 408 height 12
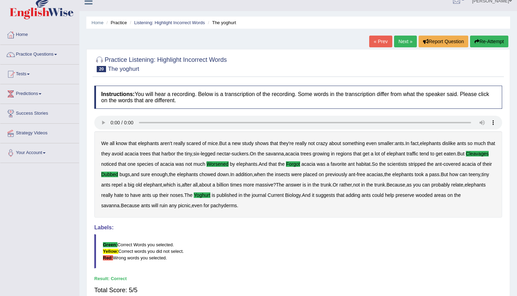
scroll to position [2, 0]
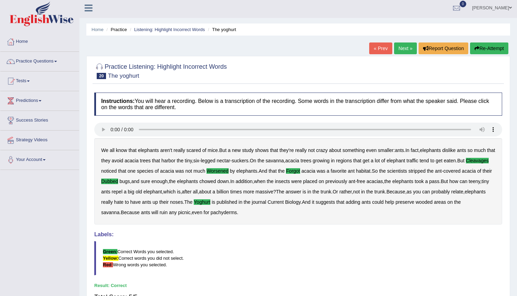
click at [398, 48] on link "Next »" at bounding box center [405, 48] width 23 height 12
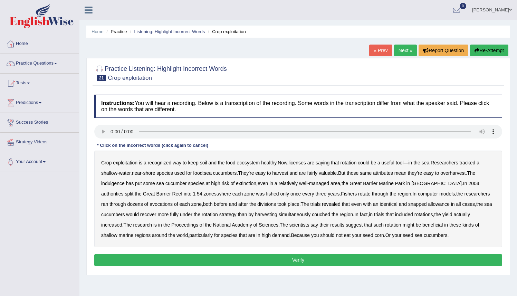
click at [127, 166] on div "Crop exploitation is a recognized way to keep soil and the food ecosystem healt…" at bounding box center [298, 199] width 408 height 97
click at [122, 164] on b "exploitation" at bounding box center [125, 163] width 25 height 6
drag, startPoint x: 307, startPoint y: 164, endPoint x: 319, endPoint y: 163, distance: 11.1
click at [306, 164] on b "licenses" at bounding box center [297, 163] width 18 height 6
drag, startPoint x: 122, startPoint y: 186, endPoint x: 127, endPoint y: 185, distance: 5.6
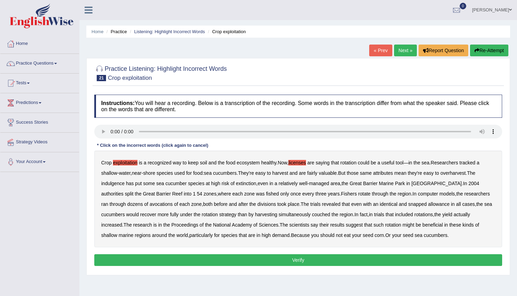
click at [123, 186] on b "indulgence" at bounding box center [112, 184] width 23 height 6
click at [148, 207] on div "Crop exploitation is a recognized way to keep soil and the food ecosystem healt…" at bounding box center [298, 199] width 408 height 97
drag, startPoint x: 140, startPoint y: 204, endPoint x: 149, endPoint y: 205, distance: 9.1
click at [150, 204] on b "avocations" at bounding box center [161, 204] width 23 height 6
click at [408, 206] on b "snapped" at bounding box center [417, 204] width 19 height 6
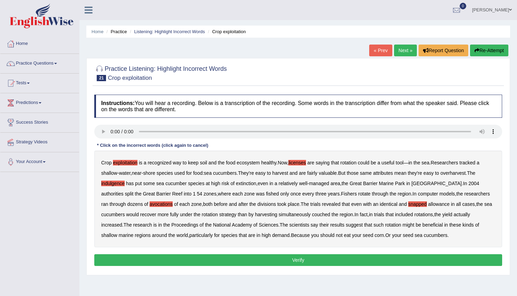
click at [330, 215] on b "couched" at bounding box center [321, 215] width 18 height 6
click at [333, 262] on button "Verify" at bounding box center [298, 260] width 408 height 12
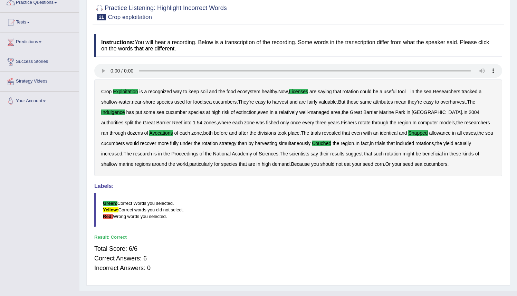
drag, startPoint x: 522, startPoint y: 204, endPoint x: 522, endPoint y: 253, distance: 48.7
click at [517, 235] on html "Toggle navigation Home Practice Questions Speaking Practice Read Aloud Repeat S…" at bounding box center [258, 87] width 517 height 296
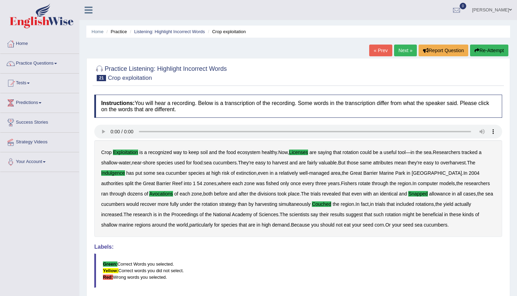
click at [399, 50] on link "Next »" at bounding box center [405, 51] width 23 height 12
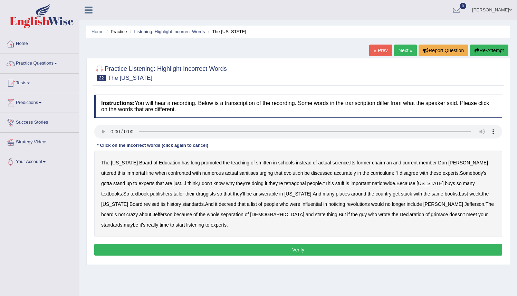
click at [259, 162] on div "The [US_STATE] Board of Education has long promoted the teaching of smitten in …" at bounding box center [298, 194] width 408 height 86
drag, startPoint x: 252, startPoint y: 163, endPoint x: 256, endPoint y: 164, distance: 4.6
click at [256, 163] on b "smitten" at bounding box center [264, 163] width 16 height 6
click at [239, 173] on b "sanitises" at bounding box center [248, 173] width 19 height 6
click at [284, 184] on b "tetragonal" at bounding box center [294, 184] width 21 height 6
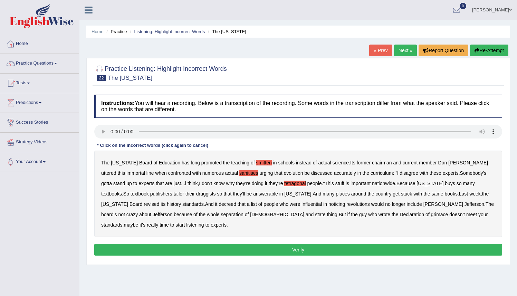
click at [196, 196] on b "druggists" at bounding box center [206, 194] width 20 height 6
click at [253, 196] on b "answerable" at bounding box center [265, 194] width 25 height 6
click at [329, 205] on b "noticing" at bounding box center [337, 204] width 17 height 6
click at [431, 216] on b "grimace" at bounding box center [439, 215] width 17 height 6
click at [285, 251] on button "Verify" at bounding box center [298, 250] width 408 height 12
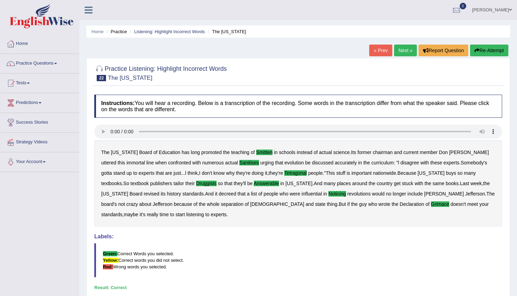
click at [400, 50] on link "Next »" at bounding box center [405, 51] width 23 height 12
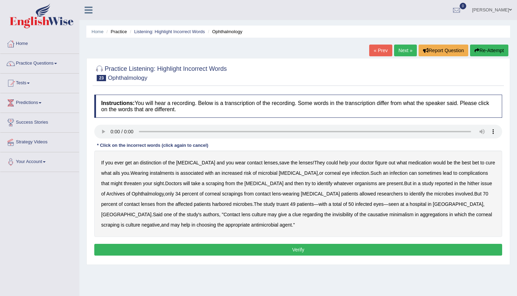
drag, startPoint x: 152, startPoint y: 165, endPoint x: 161, endPoint y: 164, distance: 9.4
click at [152, 165] on b "distinction" at bounding box center [150, 163] width 21 height 6
click at [113, 171] on b "ails" at bounding box center [116, 173] width 7 height 6
click at [108, 172] on div "If you ever get an distinction of the cornea and you wear contact lenses , save…" at bounding box center [298, 194] width 408 height 86
drag, startPoint x: 151, startPoint y: 173, endPoint x: 159, endPoint y: 173, distance: 8.3
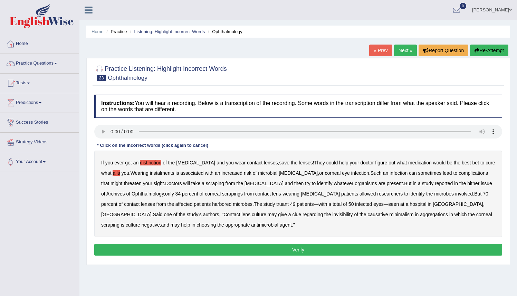
click at [151, 173] on b "instalments" at bounding box center [162, 173] width 25 height 6
drag, startPoint x: 435, startPoint y: 183, endPoint x: 441, endPoint y: 183, distance: 6.6
click at [467, 183] on b "hither" at bounding box center [473, 184] width 12 height 6
click at [222, 195] on b "scrapings" at bounding box center [232, 194] width 21 height 6
click at [222, 193] on b "scrapings" at bounding box center [232, 194] width 21 height 6
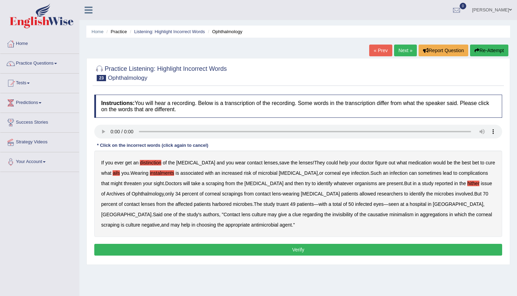
click at [276, 206] on b "truant" at bounding box center [282, 204] width 12 height 6
drag, startPoint x: 234, startPoint y: 216, endPoint x: 239, endPoint y: 216, distance: 5.5
click at [332, 216] on b "invisibility" at bounding box center [342, 215] width 20 height 6
click at [420, 212] on b "aggregations" at bounding box center [434, 215] width 28 height 6
click at [389, 215] on b "minimalism" at bounding box center [401, 215] width 24 height 6
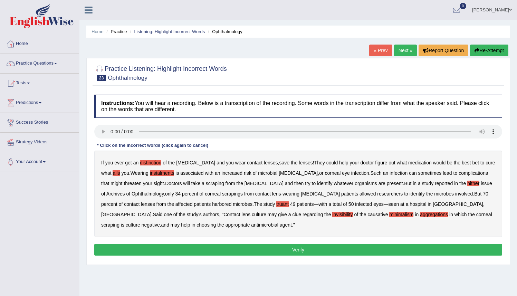
click at [217, 250] on button "Verify" at bounding box center [298, 250] width 408 height 12
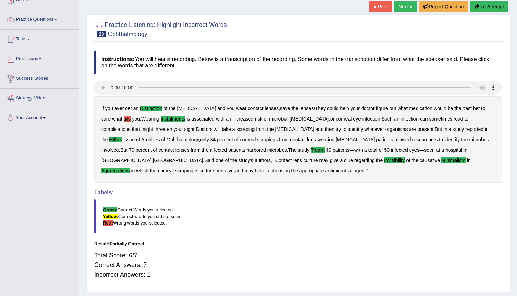
scroll to position [44, 0]
click at [484, 8] on button "Re-Attempt" at bounding box center [489, 7] width 38 height 12
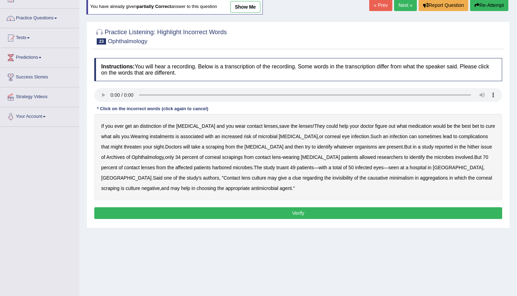
scroll to position [44, 0]
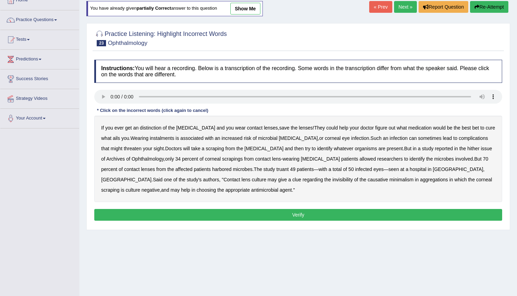
click at [145, 126] on b "distinction" at bounding box center [150, 128] width 21 height 6
click at [150, 139] on b "instalments" at bounding box center [162, 138] width 25 height 6
click at [420, 180] on b "aggregations" at bounding box center [434, 180] width 28 height 6
click at [389, 180] on b "minimalism" at bounding box center [401, 180] width 24 height 6
click at [467, 149] on b "hither" at bounding box center [473, 149] width 12 height 6
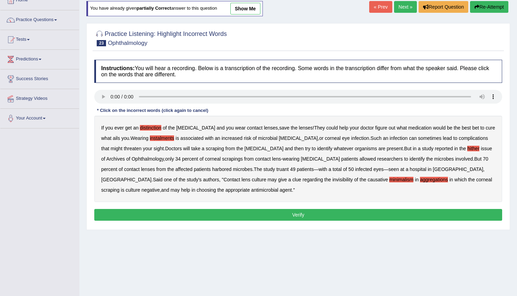
click at [233, 168] on b "microbes" at bounding box center [243, 170] width 20 height 6
click at [233, 170] on b "microbes" at bounding box center [243, 170] width 20 height 6
click at [276, 171] on b "truant" at bounding box center [282, 170] width 12 height 6
click at [303, 181] on b "regarding" at bounding box center [313, 180] width 20 height 6
click at [303, 180] on b "regarding" at bounding box center [313, 180] width 20 height 6
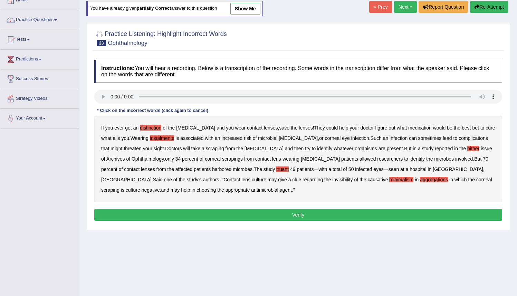
click at [332, 181] on b "invisibility" at bounding box center [342, 180] width 20 height 6
click at [213, 215] on button "Verify" at bounding box center [298, 215] width 408 height 12
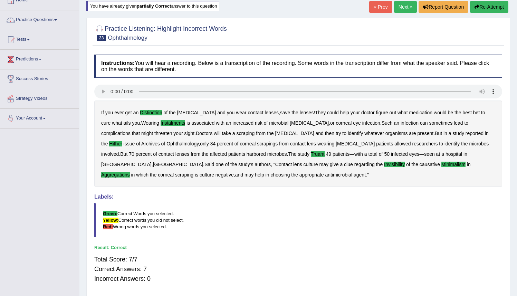
click at [401, 7] on link "Next »" at bounding box center [405, 7] width 23 height 12
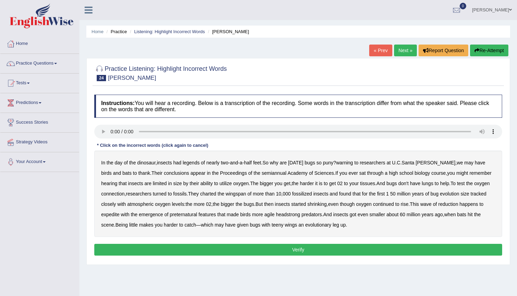
click at [348, 160] on b "warning" at bounding box center [344, 163] width 17 height 6
click at [262, 172] on b "semiannual" at bounding box center [274, 173] width 25 height 6
drag, startPoint x: 136, startPoint y: 216, endPoint x: 146, endPoint y: 215, distance: 9.7
click at [120, 216] on b "expedite" at bounding box center [110, 215] width 18 height 6
click at [220, 209] on div "In the day of the dinosaur , insects had legends of nearly two - and - a - half…" at bounding box center [298, 194] width 408 height 86
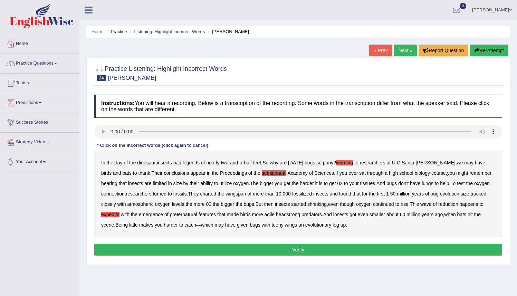
click at [197, 214] on b "preternatural" at bounding box center [183, 215] width 27 height 6
drag, startPoint x: 318, startPoint y: 216, endPoint x: 322, endPoint y: 215, distance: 4.3
click at [300, 216] on b "headstrong" at bounding box center [288, 215] width 24 height 6
click at [307, 250] on button "Verify" at bounding box center [298, 250] width 408 height 12
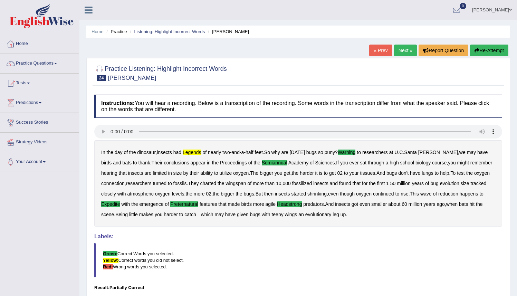
click at [490, 50] on button "Re-Attempt" at bounding box center [489, 51] width 38 height 12
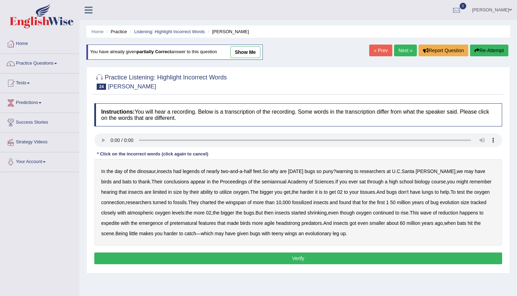
click at [191, 170] on b "legends" at bounding box center [191, 172] width 17 height 6
click at [377, 173] on b "researchers" at bounding box center [373, 172] width 26 height 6
click at [378, 173] on b "researchers" at bounding box center [373, 172] width 26 height 6
click at [262, 184] on b "semiannual" at bounding box center [274, 182] width 25 height 6
click at [353, 172] on b "warning" at bounding box center [344, 172] width 17 height 6
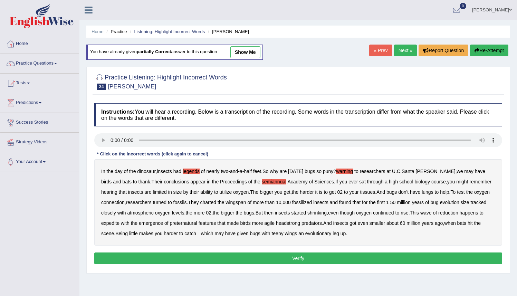
click at [262, 184] on b "semiannual" at bounding box center [274, 182] width 25 height 6
click at [120, 225] on b "expedite" at bounding box center [110, 223] width 18 height 6
click at [163, 226] on b "emergence" at bounding box center [151, 223] width 24 height 6
click at [183, 226] on div "In the day of the dinosaur , insects had legends of nearly two - and - a - half…" at bounding box center [298, 202] width 408 height 86
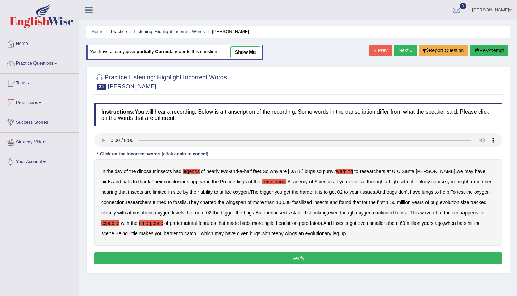
click at [163, 223] on b "emergence" at bounding box center [151, 223] width 24 height 6
click at [197, 224] on b "preternatural" at bounding box center [183, 223] width 27 height 6
click at [300, 226] on b "headstrong" at bounding box center [288, 223] width 24 height 6
click at [374, 256] on button "Verify" at bounding box center [298, 259] width 408 height 12
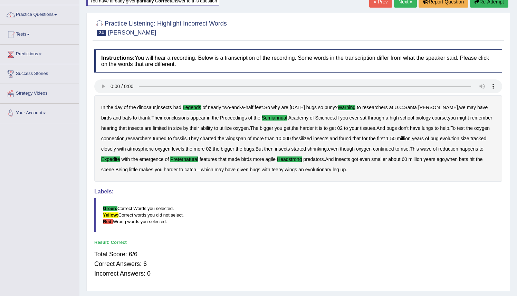
scroll to position [49, 0]
drag, startPoint x: 522, startPoint y: 220, endPoint x: 522, endPoint y: 260, distance: 39.7
click at [517, 247] on html "Toggle navigation Home Practice Questions Speaking Practice Read Aloud Repeat S…" at bounding box center [258, 99] width 517 height 296
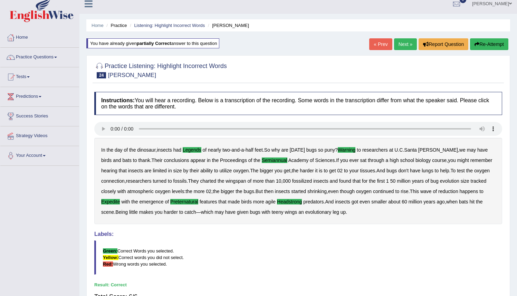
scroll to position [5, 0]
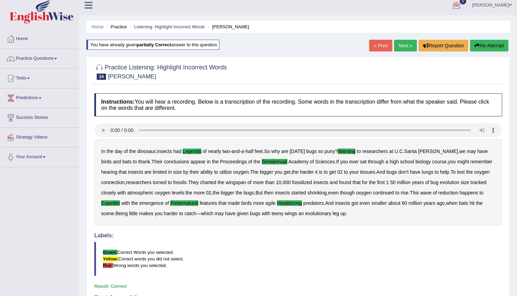
click at [402, 45] on link "Next »" at bounding box center [405, 46] width 23 height 12
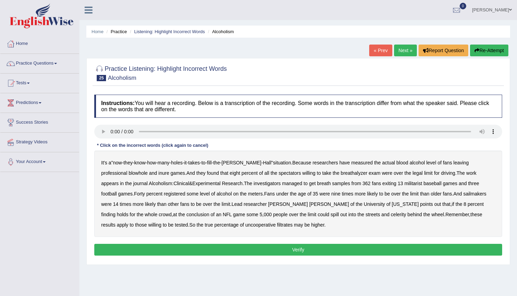
click at [405, 186] on b "militarist" at bounding box center [414, 184] width 18 height 6
click at [463, 195] on b "sailmakers" at bounding box center [474, 194] width 23 height 6
click at [129, 174] on b "blowhole" at bounding box center [138, 173] width 19 height 6
click at [159, 176] on b "inure" at bounding box center [164, 173] width 11 height 6
click at [391, 216] on b "celerity" at bounding box center [398, 215] width 15 height 6
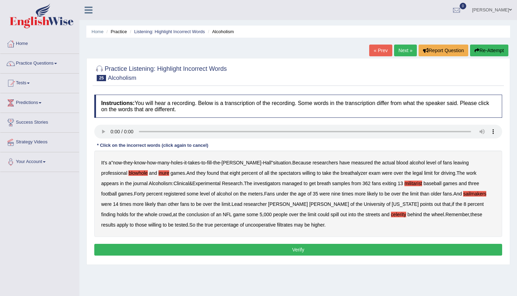
click at [244, 249] on button "Verify" at bounding box center [298, 250] width 408 height 12
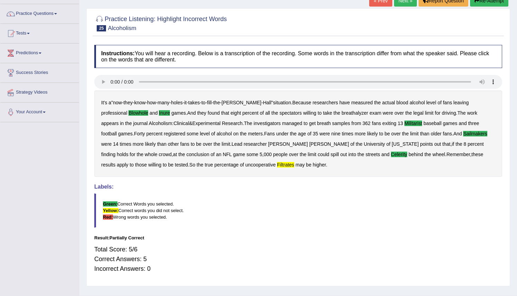
scroll to position [51, 0]
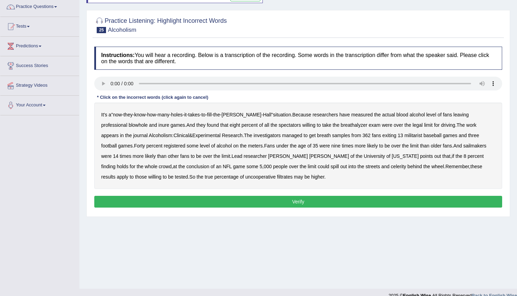
click at [129, 125] on b "blowhole" at bounding box center [138, 125] width 19 height 6
click at [159, 124] on b "inure" at bounding box center [164, 125] width 11 height 6
click at [277, 176] on b "filtrates" at bounding box center [285, 177] width 16 height 6
click at [391, 166] on b "celerity" at bounding box center [398, 167] width 15 height 6
click at [405, 134] on b "militarist" at bounding box center [414, 136] width 18 height 6
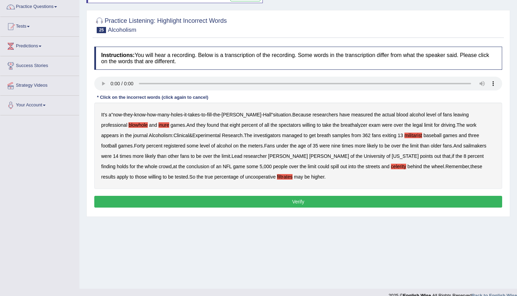
click at [463, 147] on b "sailmakers" at bounding box center [474, 146] width 23 height 6
click at [330, 199] on button "Verify" at bounding box center [298, 202] width 408 height 12
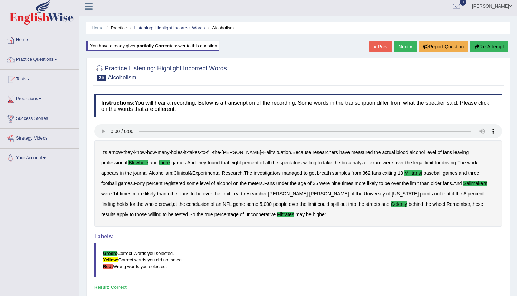
scroll to position [2, 0]
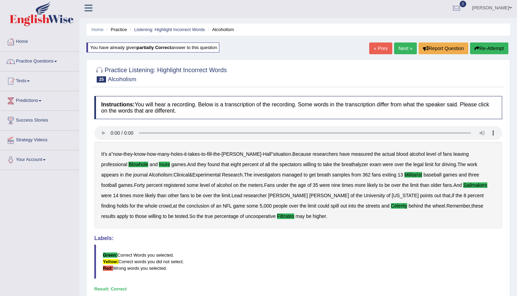
click at [401, 49] on link "Next »" at bounding box center [405, 48] width 23 height 12
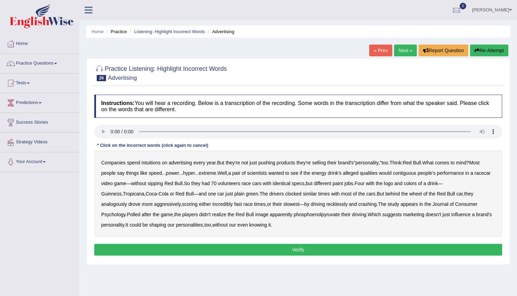
click at [154, 166] on div "Companies spend intuitions on advertising every year . But they're not just pus…" at bounding box center [298, 194] width 408 height 86
click at [148, 164] on b "intuitions" at bounding box center [151, 163] width 19 height 6
click at [417, 174] on b "contiguous" at bounding box center [404, 173] width 23 height 6
click at [127, 201] on b "analogously" at bounding box center [114, 204] width 26 height 6
click at [294, 215] on b "phosphoenolpyruvate" at bounding box center [317, 215] width 46 height 6
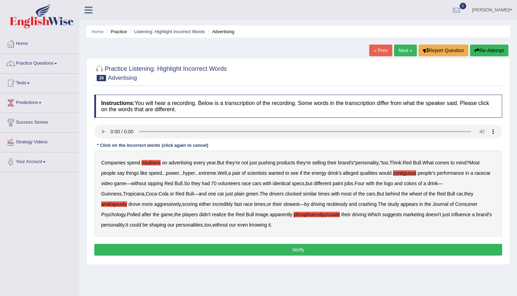
click at [236, 248] on button "Verify" at bounding box center [298, 250] width 408 height 12
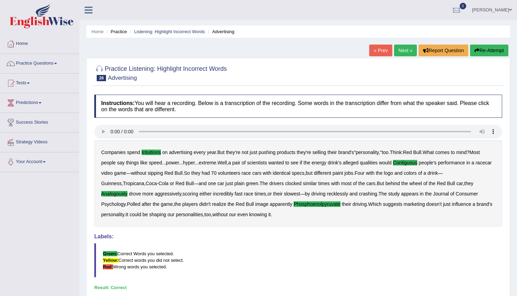
click at [400, 48] on link "Next »" at bounding box center [405, 51] width 23 height 12
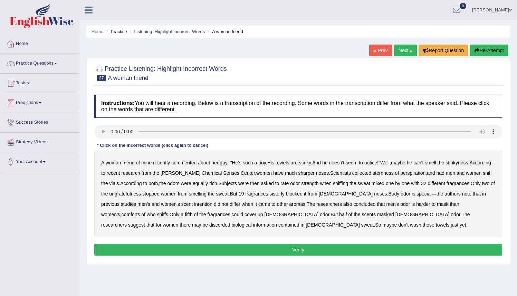
click at [387, 173] on b "sternness" at bounding box center [383, 173] width 21 height 6
drag, startPoint x: 144, startPoint y: 196, endPoint x: 157, endPoint y: 197, distance: 12.1
click at [141, 197] on b "ungratefulness" at bounding box center [125, 194] width 32 height 6
drag, startPoint x: 305, startPoint y: 197, endPoint x: 311, endPoint y: 197, distance: 5.5
click at [305, 197] on div "A woman friend of mine recently commented about her guy : " He's such a boy . H…" at bounding box center [298, 194] width 408 height 86
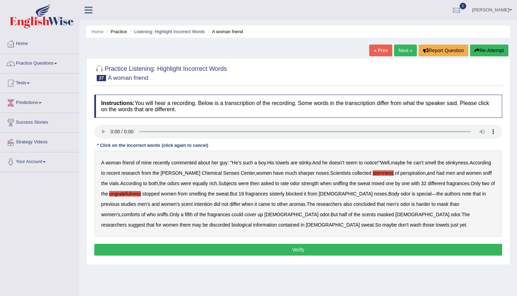
drag, startPoint x: 311, startPoint y: 192, endPoint x: 315, endPoint y: 193, distance: 4.2
click at [285, 192] on b "sisterly" at bounding box center [276, 194] width 15 height 6
click at [122, 216] on b "comforts" at bounding box center [131, 215] width 19 height 6
click at [101, 226] on div "A woman friend of mine recently commented about her guy : " He's such a boy . H…" at bounding box center [298, 194] width 408 height 86
click at [209, 225] on b "discorded" at bounding box center [219, 225] width 21 height 6
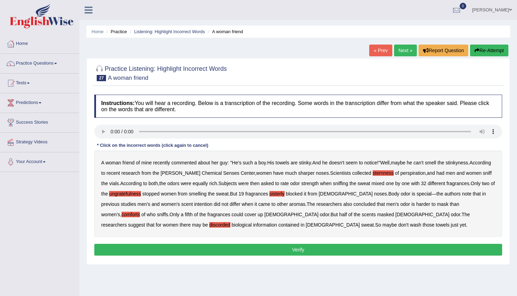
click at [309, 250] on button "Verify" at bounding box center [298, 250] width 408 height 12
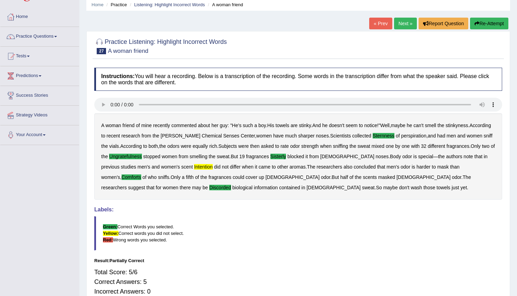
scroll to position [26, 0]
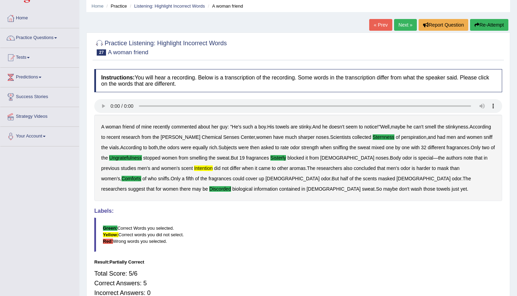
click at [484, 25] on button "Re-Attempt" at bounding box center [489, 25] width 38 height 12
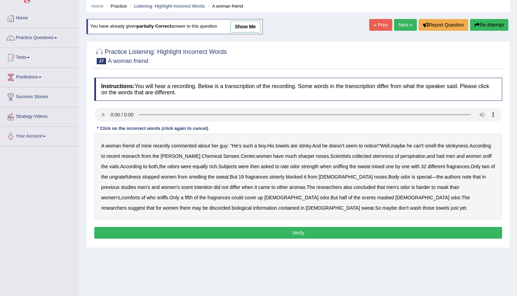
click at [387, 157] on b "sternness" at bounding box center [383, 156] width 21 height 6
click at [122, 197] on b "comforts" at bounding box center [131, 198] width 19 height 6
click at [209, 208] on b "discorded" at bounding box center [219, 208] width 21 height 6
click at [106, 184] on div "A woman friend of mine recently commented about her guy : " He's such a boy . H…" at bounding box center [298, 177] width 408 height 86
click at [108, 187] on b "previous" at bounding box center [110, 187] width 18 height 6
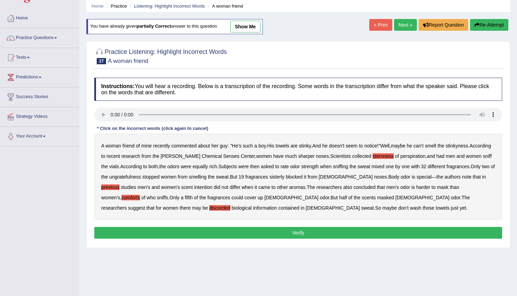
click at [108, 193] on div "A woman friend of mine recently commented about her guy : " He's such a boy . H…" at bounding box center [298, 177] width 408 height 86
click at [122, 197] on b "comforts" at bounding box center [131, 198] width 19 height 6
click at [206, 189] on b "intention" at bounding box center [203, 187] width 18 height 6
click at [141, 179] on b "ungratefulness" at bounding box center [125, 177] width 32 height 6
click at [285, 178] on b "sisterly" at bounding box center [276, 177] width 15 height 6
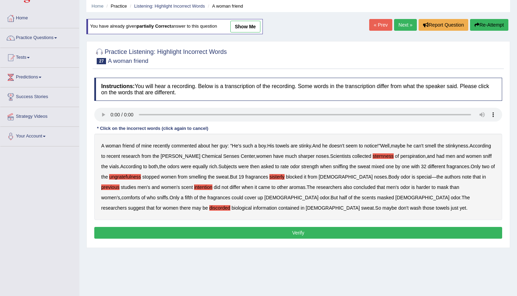
click at [116, 186] on b "previous" at bounding box center [110, 187] width 18 height 6
click at [122, 199] on b "comforts" at bounding box center [131, 198] width 19 height 6
click at [274, 232] on button "Verify" at bounding box center [298, 233] width 408 height 12
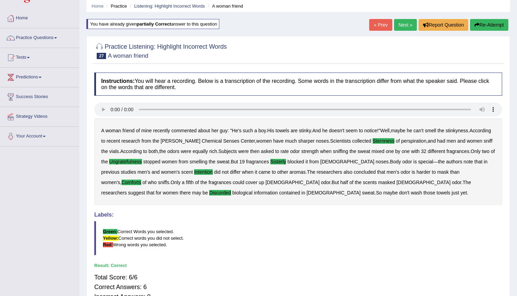
click at [398, 24] on link "Next »" at bounding box center [405, 25] width 23 height 12
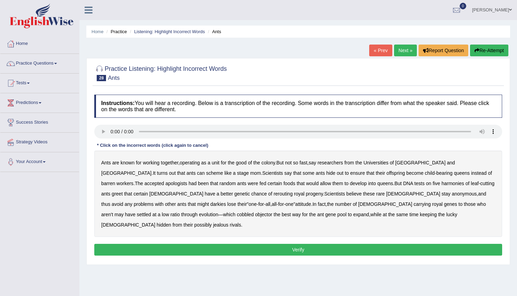
click at [165, 186] on b "apologists" at bounding box center [176, 184] width 22 height 6
drag, startPoint x: 399, startPoint y: 183, endPoint x: 407, endPoint y: 184, distance: 7.8
click at [442, 183] on b "harmonies" at bounding box center [453, 184] width 22 height 6
click at [274, 193] on b "rerouting" at bounding box center [283, 194] width 19 height 6
click at [226, 201] on b "darkies" at bounding box center [218, 204] width 16 height 6
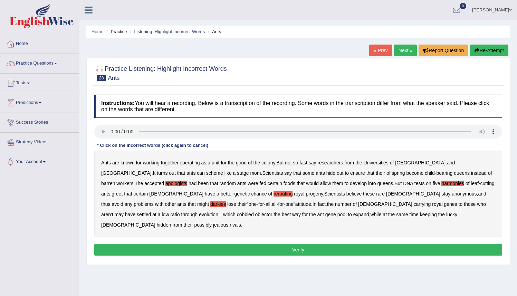
click at [255, 213] on b "objector" at bounding box center [263, 215] width 17 height 6
click at [329, 233] on div "Instructions: You will hear a recording. Below is a transcription of the record…" at bounding box center [298, 176] width 411 height 170
click at [316, 244] on button "Verify" at bounding box center [298, 250] width 408 height 12
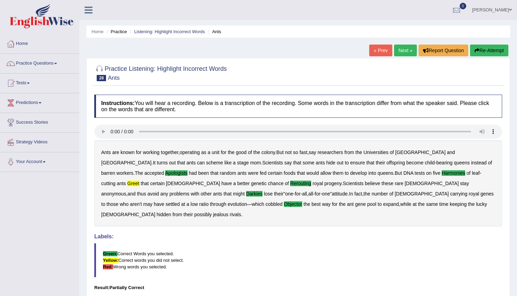
click at [481, 50] on button "Re-Attempt" at bounding box center [489, 51] width 38 height 12
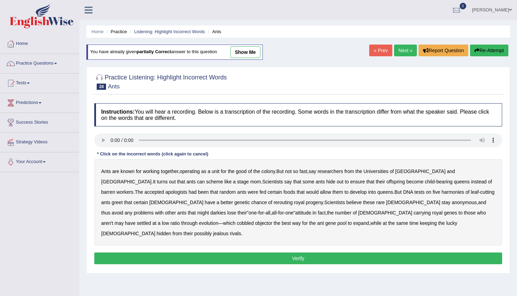
click at [123, 200] on b "greet" at bounding box center [117, 203] width 11 height 6
click at [397, 196] on div "Ants are known for working together , operating as a unit for the good of the c…" at bounding box center [298, 202] width 408 height 86
click at [442, 192] on b "harmonies" at bounding box center [453, 192] width 22 height 6
click at [165, 193] on b "apologists" at bounding box center [176, 192] width 22 height 6
click at [255, 224] on b "objector" at bounding box center [263, 223] width 17 height 6
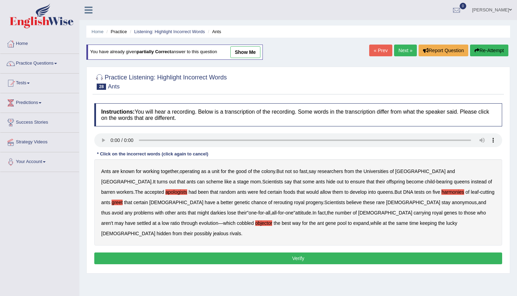
click at [274, 203] on b "rerouting" at bounding box center [283, 203] width 19 height 6
click at [226, 210] on b "darkies" at bounding box center [218, 213] width 16 height 6
click at [234, 253] on button "Verify" at bounding box center [298, 259] width 408 height 12
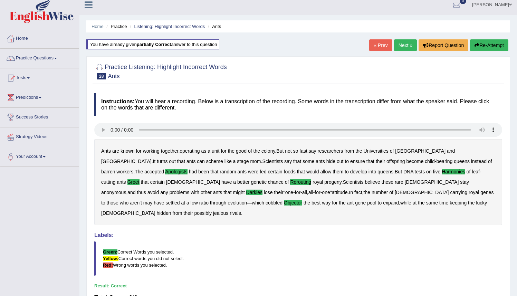
scroll to position [5, 0]
click at [398, 45] on link "Next »" at bounding box center [405, 45] width 23 height 12
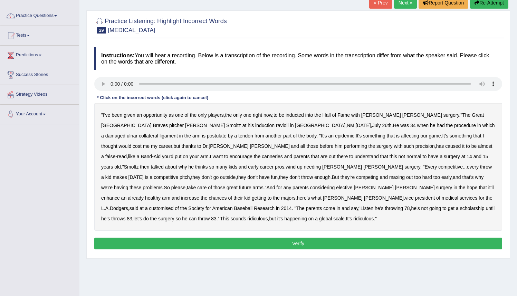
scroll to position [52, 0]
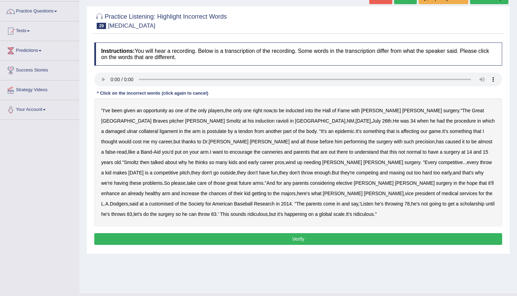
drag, startPoint x: 170, startPoint y: 122, endPoint x: 175, endPoint y: 122, distance: 5.2
click at [276, 122] on b "ravioli" at bounding box center [282, 121] width 13 height 6
click at [207, 134] on b "postulate" at bounding box center [217, 132] width 20 height 6
click at [262, 154] on b "canneries" at bounding box center [272, 152] width 21 height 6
drag, startPoint x: 300, startPoint y: 193, endPoint x: 319, endPoint y: 192, distance: 19.0
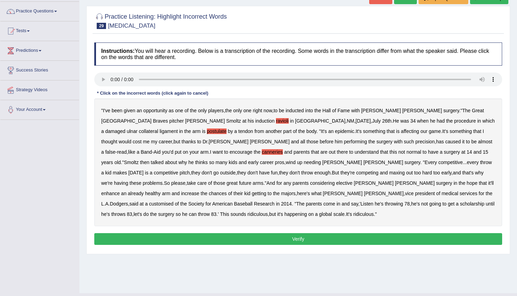
click at [174, 201] on b "customised" at bounding box center [161, 204] width 25 height 6
click at [204, 241] on button "Verify" at bounding box center [298, 239] width 408 height 12
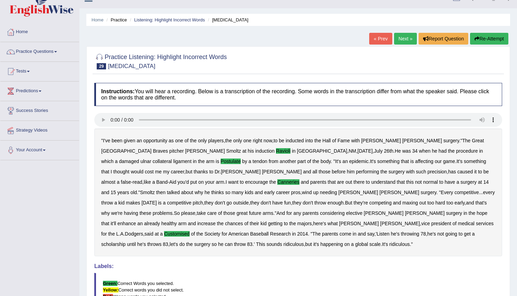
scroll to position [0, 0]
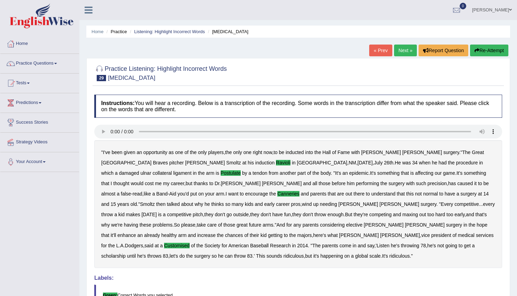
click at [399, 50] on link "Next »" at bounding box center [405, 51] width 23 height 12
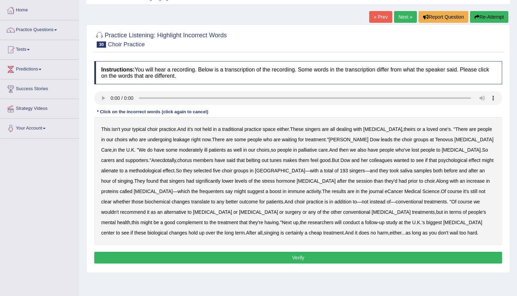
scroll to position [33, 0]
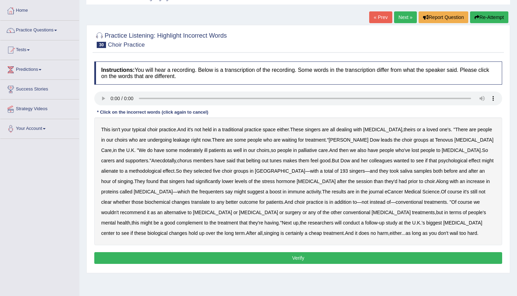
click at [173, 141] on b "leakage" at bounding box center [181, 140] width 17 height 6
click at [179, 152] on b "moderately" at bounding box center [191, 151] width 24 height 6
click at [118, 168] on b "alienate" at bounding box center [109, 171] width 17 height 6
drag, startPoint x: 117, startPoint y: 192, endPoint x: 123, endPoint y: 192, distance: 6.2
click at [199, 192] on b "frequenters" at bounding box center [211, 192] width 25 height 6
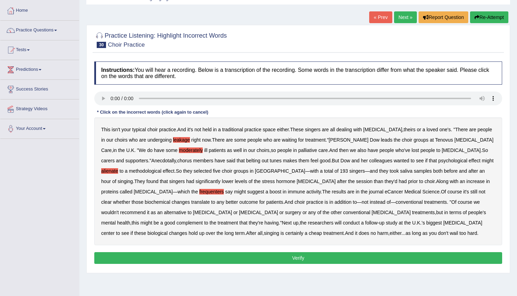
click at [300, 259] on button "Verify" at bounding box center [298, 258] width 408 height 12
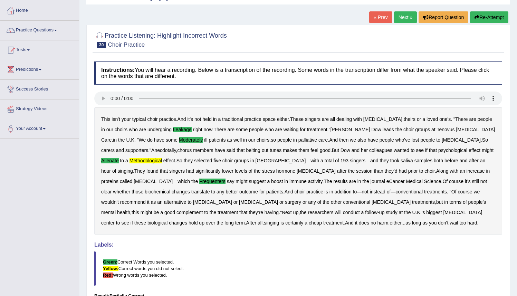
click at [485, 15] on button "Re-Attempt" at bounding box center [489, 17] width 38 height 12
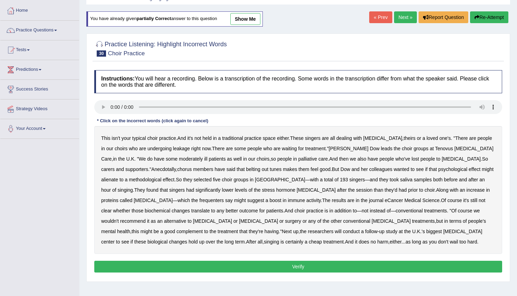
click at [173, 148] on b "leakage" at bounding box center [181, 149] width 17 height 6
click at [179, 161] on b "moderately" at bounding box center [191, 159] width 24 height 6
click at [129, 180] on b "methodological" at bounding box center [145, 180] width 32 height 6
click at [199, 200] on b "frequenters" at bounding box center [211, 201] width 25 height 6
click at [118, 177] on b "alienate" at bounding box center [109, 180] width 17 height 6
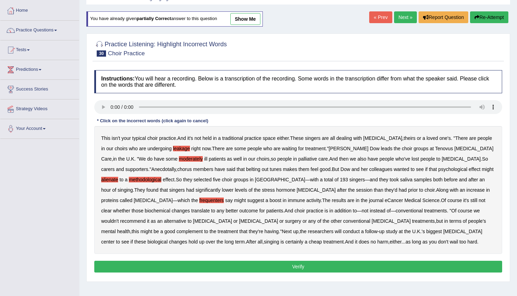
click at [297, 269] on button "Verify" at bounding box center [298, 267] width 408 height 12
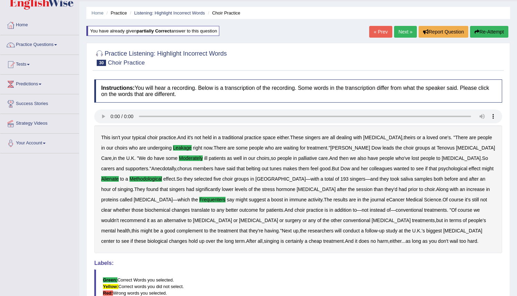
scroll to position [18, 0]
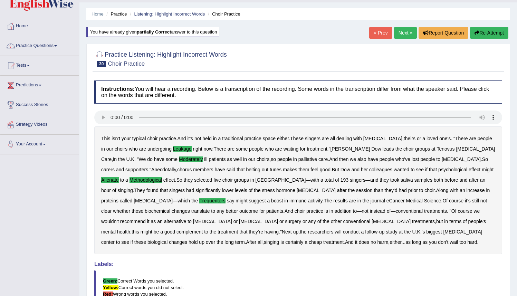
click at [403, 34] on link "Next »" at bounding box center [405, 33] width 23 height 12
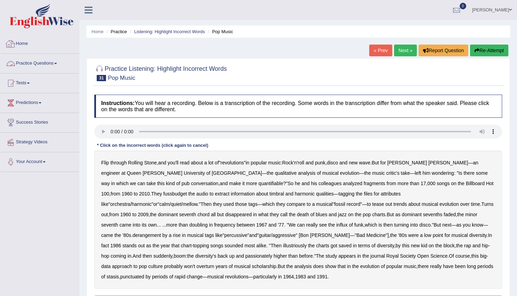
click at [56, 63] on link "Practice Questions" at bounding box center [39, 62] width 79 height 17
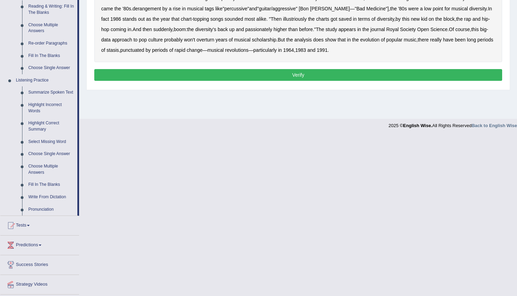
scroll to position [226, 0]
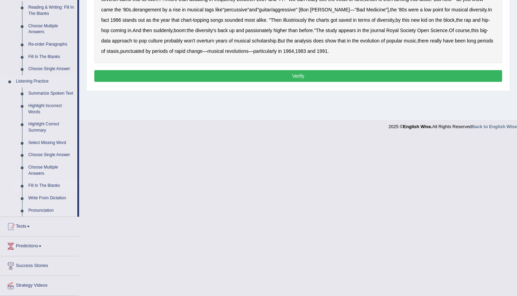
click at [43, 192] on link "Fill In The Blanks" at bounding box center [51, 186] width 52 height 12
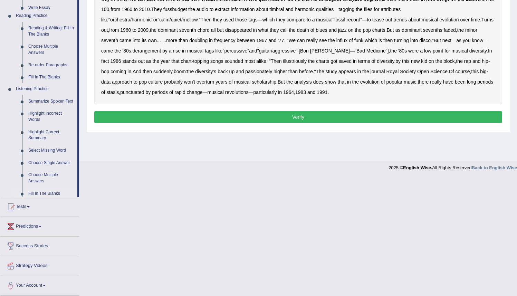
scroll to position [67, 0]
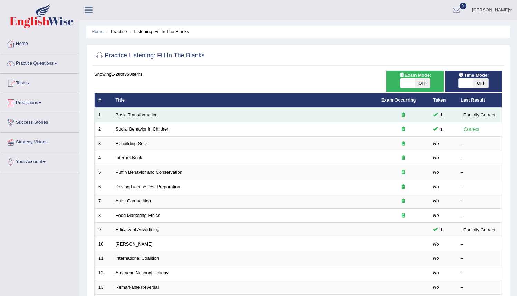
click at [141, 115] on link "Basic Transformation" at bounding box center [137, 114] width 42 height 5
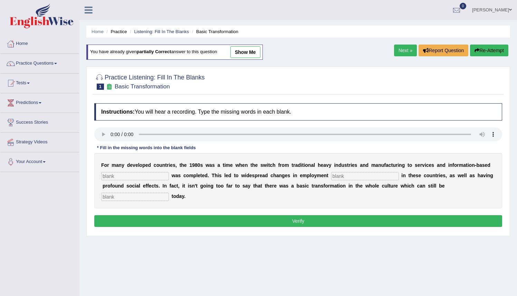
click at [142, 175] on input "text" at bounding box center [135, 176] width 68 height 8
click at [115, 176] on input "text" at bounding box center [135, 176] width 68 height 8
type input "enterprise"
click at [329, 177] on b at bounding box center [330, 176] width 3 height 6
click at [331, 172] on input "text" at bounding box center [365, 176] width 68 height 8
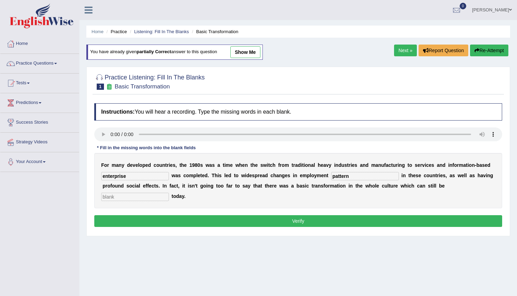
type input "pattern"
click at [445, 186] on b at bounding box center [446, 186] width 3 height 6
click at [169, 193] on input "text" at bounding box center [135, 197] width 68 height 8
type input "absorbed"
click at [307, 221] on button "Verify" at bounding box center [298, 221] width 408 height 12
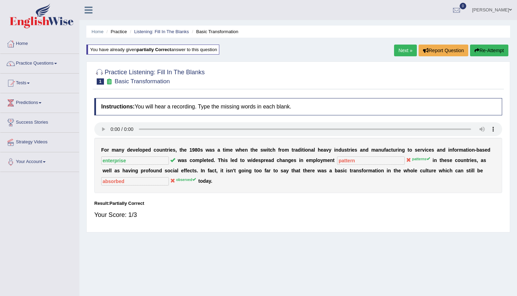
click at [482, 52] on button "Re-Attempt" at bounding box center [489, 51] width 38 height 12
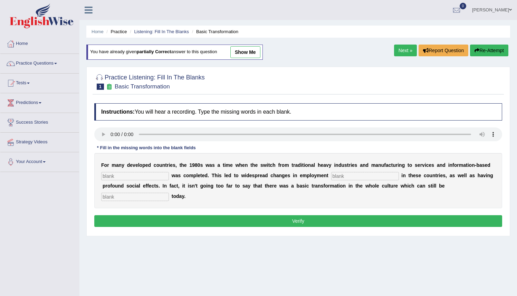
click at [110, 178] on input "text" at bounding box center [135, 176] width 68 height 8
type input "enterprise"
click at [331, 176] on input "text" at bounding box center [365, 176] width 68 height 8
type input "patterns"
click at [169, 193] on input "text" at bounding box center [135, 197] width 68 height 8
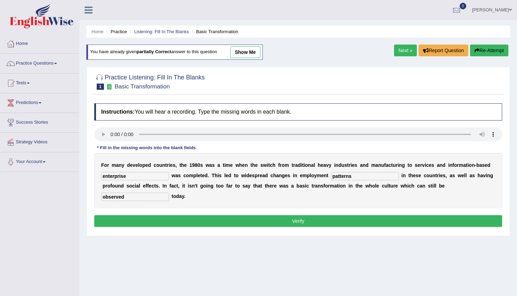
type input "observed"
click at [304, 219] on button "Verify" at bounding box center [298, 221] width 408 height 12
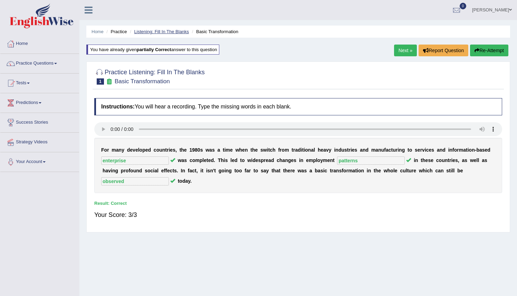
click at [164, 32] on link "Listening: Fill In The Blanks" at bounding box center [161, 31] width 55 height 5
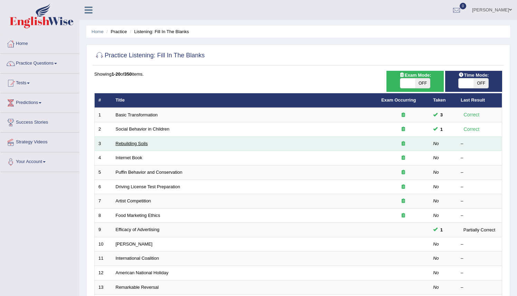
click at [130, 146] on link "Rebuilding Soils" at bounding box center [132, 143] width 32 height 5
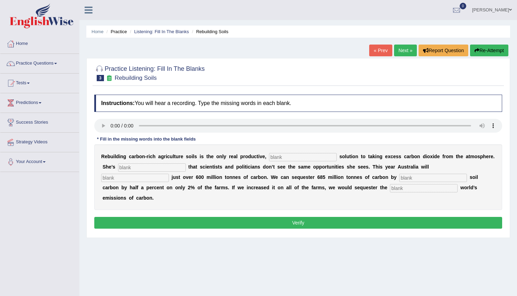
click at [284, 158] on input "text" at bounding box center [303, 157] width 68 height 8
type input "permanent"
click at [123, 168] on input "text" at bounding box center [152, 167] width 68 height 8
click at [130, 165] on input "text" at bounding box center [152, 167] width 68 height 8
click at [131, 168] on input "prostated" at bounding box center [152, 167] width 68 height 8
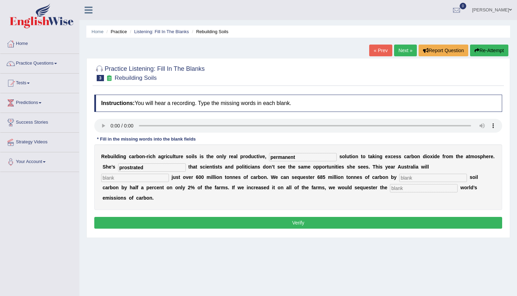
type input "prostrated"
click at [399, 175] on input "text" at bounding box center [433, 178] width 68 height 8
click at [169, 174] on input "text" at bounding box center [135, 178] width 68 height 8
type input "admit"
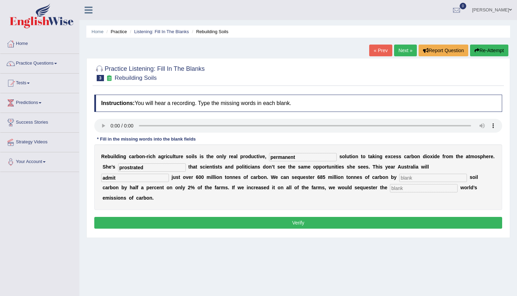
click at [399, 178] on input "text" at bounding box center [433, 178] width 68 height 8
type input "increasing"
click at [390, 188] on input "text" at bounding box center [424, 188] width 68 height 8
type input "whole"
click at [301, 218] on button "Verify" at bounding box center [298, 223] width 408 height 12
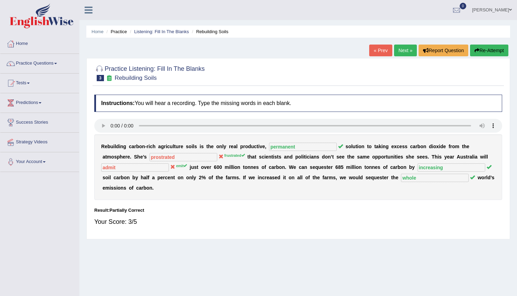
click at [489, 51] on button "Re-Attempt" at bounding box center [489, 51] width 38 height 12
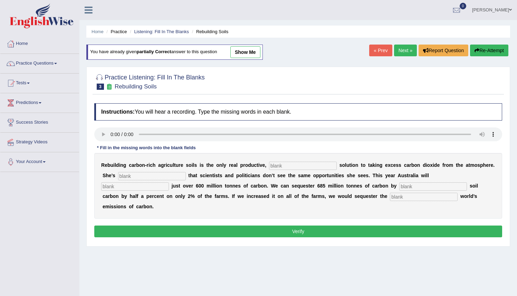
click at [280, 166] on input "text" at bounding box center [303, 166] width 68 height 8
click at [274, 167] on input "text" at bounding box center [303, 166] width 68 height 8
type input "permanent"
click at [158, 174] on input "text" at bounding box center [152, 176] width 68 height 8
type input "frustrated"
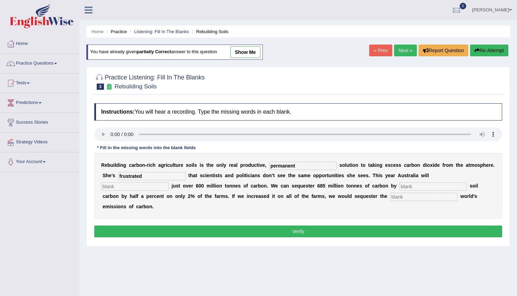
click at [169, 182] on input "text" at bounding box center [135, 186] width 68 height 8
type input "emit"
click at [390, 198] on input "text" at bounding box center [424, 197] width 68 height 8
type input "e"
type input "whole"
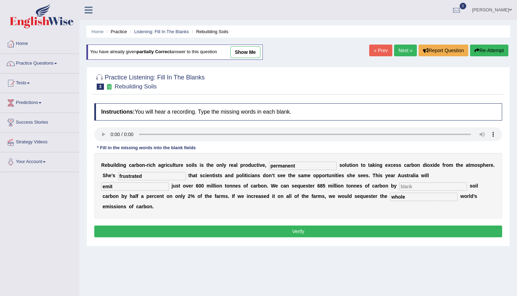
click at [177, 171] on div "R e b u i l d i n g c a r b o n - r i c h a g r i c u l t u r e s o i l s i s t…" at bounding box center [298, 186] width 408 height 66
click at [399, 185] on input "text" at bounding box center [433, 186] width 68 height 8
type input "increasing"
click at [302, 227] on div "Instructions: You will hear a recording. Type the missing words in each blank. …" at bounding box center [298, 171] width 411 height 143
click at [301, 226] on button "Verify" at bounding box center [298, 232] width 408 height 12
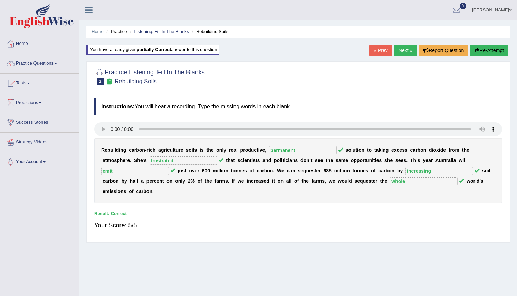
click at [399, 48] on link "Next »" at bounding box center [405, 51] width 23 height 12
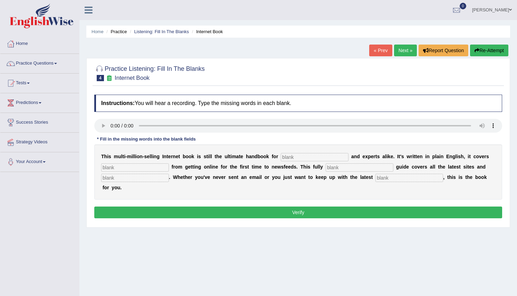
click at [376, 177] on input "text" at bounding box center [410, 178] width 68 height 8
type input "development"
click at [282, 156] on input "text" at bounding box center [315, 157] width 68 height 8
click at [287, 158] on input "text" at bounding box center [315, 157] width 68 height 8
click at [107, 168] on input "text" at bounding box center [135, 167] width 68 height 8
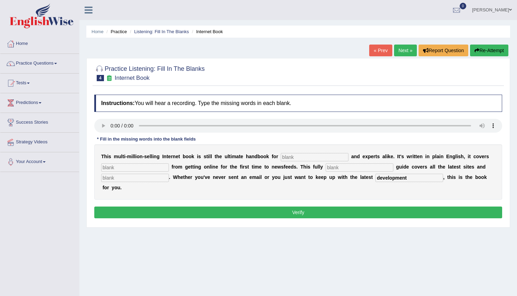
click at [117, 180] on input "text" at bounding box center [135, 178] width 68 height 8
click at [112, 167] on input "text" at bounding box center [135, 167] width 68 height 8
type input "everything"
click at [110, 176] on input "text" at bounding box center [135, 178] width 68 height 8
click at [326, 169] on input "text" at bounding box center [360, 167] width 68 height 8
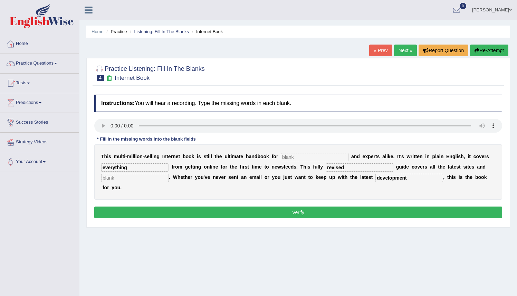
type input "revised"
click at [307, 207] on button "Verify" at bounding box center [298, 213] width 408 height 12
type input "nobles"
click at [130, 182] on div "T h i s m u l t i - m i l l i o n - s e l l i n g I n t e r n e t b o o k i s s…" at bounding box center [298, 171] width 408 height 55
click at [128, 178] on input "text" at bounding box center [135, 178] width 68 height 8
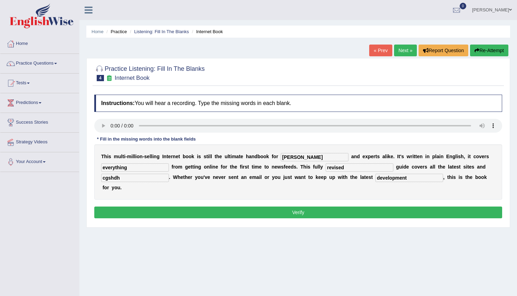
type input "cgshdh"
click at [293, 207] on button "Verify" at bounding box center [298, 213] width 408 height 12
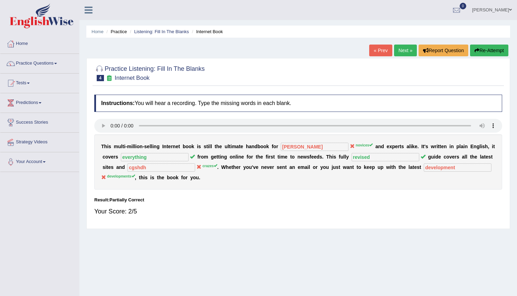
click at [481, 53] on button "Re-Attempt" at bounding box center [489, 51] width 38 height 12
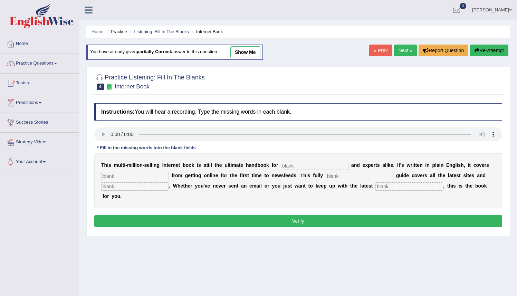
click at [292, 165] on input "text" at bounding box center [315, 166] width 68 height 8
type input "novices"
click at [116, 176] on input "text" at bounding box center [135, 176] width 68 height 8
type input "everything"
click at [326, 173] on input "text" at bounding box center [360, 176] width 68 height 8
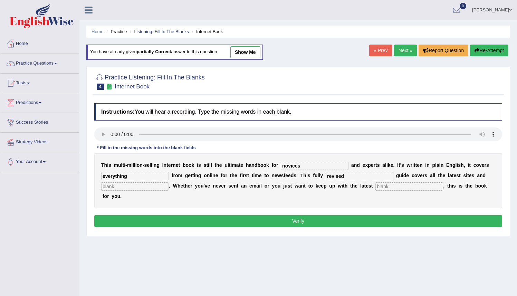
type input "revised"
click at [118, 188] on input "text" at bounding box center [135, 186] width 68 height 8
type input "crazes"
click at [376, 188] on input "text" at bounding box center [410, 186] width 68 height 8
type input "development"
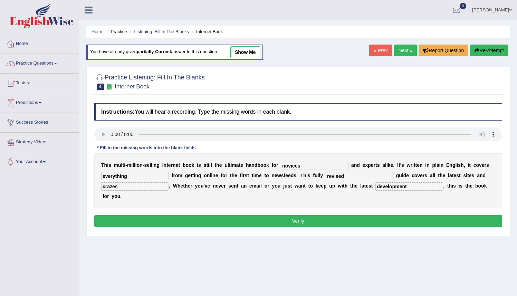
click at [298, 215] on button "Verify" at bounding box center [298, 221] width 408 height 12
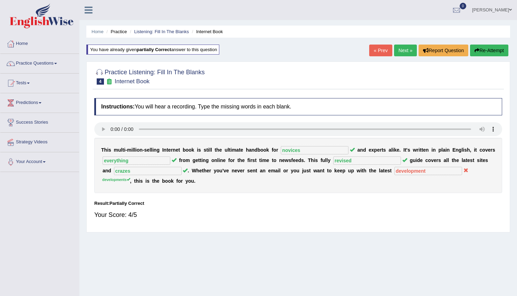
click at [480, 53] on button "Re-Attempt" at bounding box center [489, 51] width 38 height 12
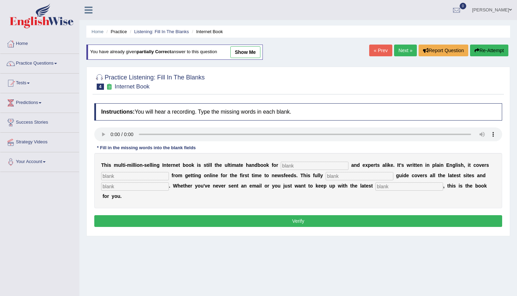
click at [295, 164] on input "text" at bounding box center [315, 166] width 68 height 8
type input "novices"
click at [126, 177] on input "text" at bounding box center [135, 176] width 68 height 8
type input "everything"
click at [326, 176] on input "text" at bounding box center [360, 176] width 68 height 8
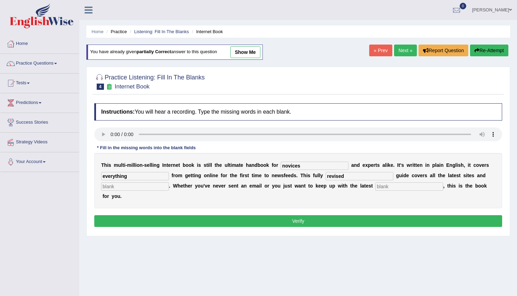
type input "revised"
click at [133, 189] on input "text" at bounding box center [135, 186] width 68 height 8
type input "crazes"
drag, startPoint x: 239, startPoint y: 196, endPoint x: 327, endPoint y: 192, distance: 87.8
click at [242, 196] on div "T h i s m u l t i - m i l l i o n - s e l l i n g I n t e r n e t b o o k i s s…" at bounding box center [298, 180] width 408 height 55
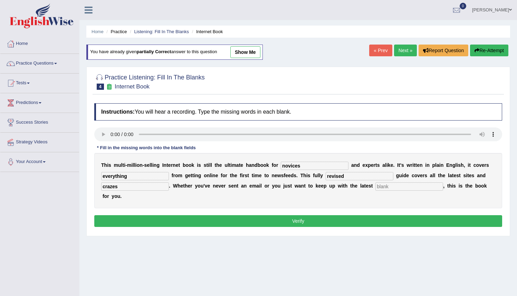
click at [382, 187] on input "text" at bounding box center [410, 186] width 68 height 8
type input "developments"
click at [324, 215] on button "Verify" at bounding box center [298, 221] width 408 height 12
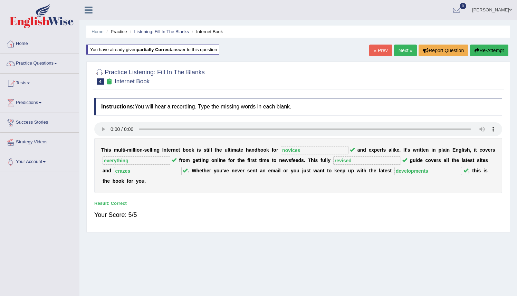
click at [398, 51] on link "Next »" at bounding box center [405, 51] width 23 height 12
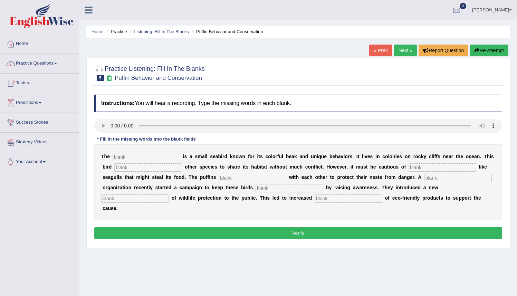
click at [122, 170] on input "text" at bounding box center [148, 167] width 68 height 8
click at [123, 155] on input "text" at bounding box center [147, 157] width 68 height 8
click at [134, 156] on input "puffins" at bounding box center [147, 157] width 68 height 8
type input "puffin"
click at [114, 169] on input "text" at bounding box center [148, 167] width 68 height 8
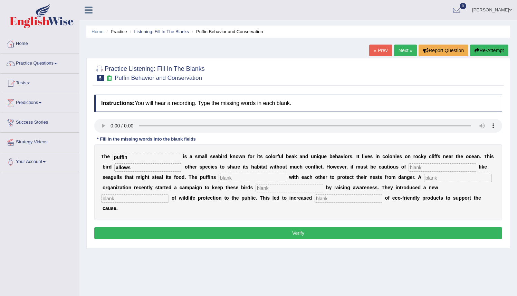
type input "allows"
click at [409, 170] on input "text" at bounding box center [443, 167] width 68 height 8
type input "predators"
click at [219, 178] on input "text" at bounding box center [253, 178] width 68 height 8
type input "cooperate"
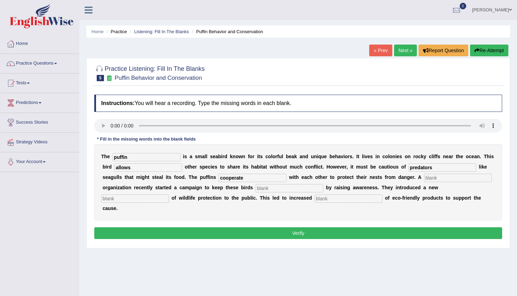
click at [424, 176] on input "text" at bounding box center [458, 178] width 68 height 8
type input "corporate"
click at [256, 188] on input "text" at bounding box center [290, 188] width 68 height 8
type input "safe"
click at [169, 195] on input "text" at bounding box center [135, 199] width 68 height 8
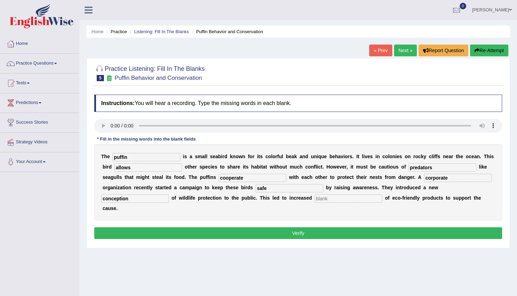
type input "conception"
click at [315, 196] on input "text" at bounding box center [349, 199] width 68 height 8
type input "consumption"
click at [303, 227] on button "Verify" at bounding box center [298, 233] width 408 height 12
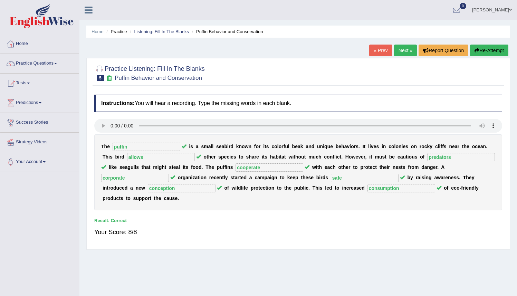
click at [401, 53] on link "Next »" at bounding box center [405, 51] width 23 height 12
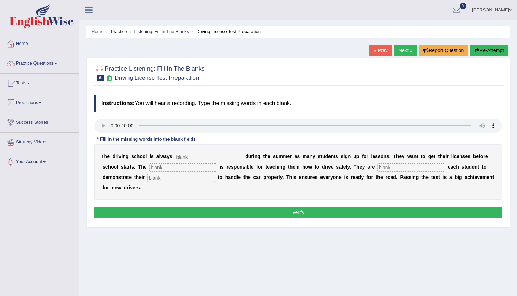
click at [180, 156] on input "text" at bounding box center [209, 157] width 68 height 8
type input "busy"
drag, startPoint x: 409, startPoint y: 167, endPoint x: 414, endPoint y: 164, distance: 5.9
click at [448, 167] on b "e" at bounding box center [449, 167] width 3 height 6
click at [149, 166] on input "text" at bounding box center [183, 167] width 68 height 8
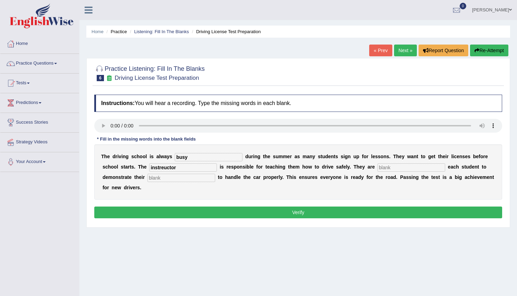
click at [149, 169] on input "instreuctor" at bounding box center [183, 167] width 68 height 8
type input "instructor"
click at [378, 166] on input "text" at bounding box center [412, 167] width 68 height 8
type input "requiring"
click at [148, 178] on input "text" at bounding box center [182, 178] width 68 height 8
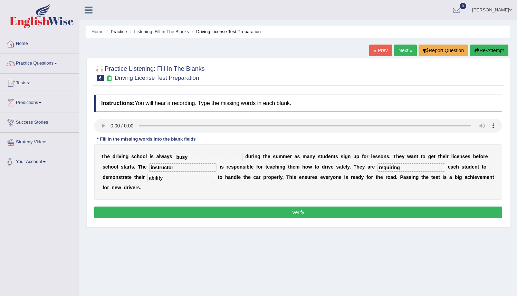
type input "ability"
drag, startPoint x: 255, startPoint y: 202, endPoint x: 259, endPoint y: 202, distance: 3.8
click at [256, 207] on button "Verify" at bounding box center [298, 213] width 408 height 12
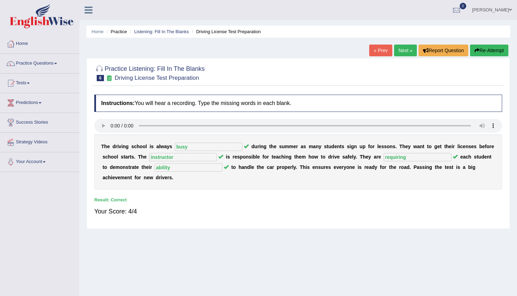
click at [403, 50] on link "Next »" at bounding box center [405, 51] width 23 height 12
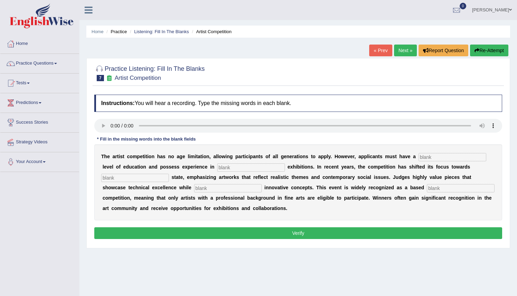
click at [420, 158] on input "text" at bounding box center [453, 157] width 68 height 8
type input "graduate"
click at [217, 167] on input "text" at bounding box center [251, 167] width 68 height 8
type input "sculpture"
click at [126, 178] on input "text" at bounding box center [135, 178] width 68 height 8
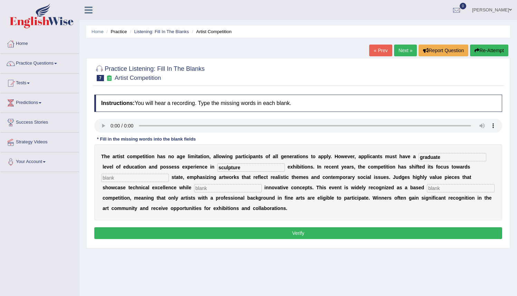
click at [117, 176] on input "text" at bounding box center [135, 178] width 68 height 8
type input "real"
click at [189, 189] on b "e" at bounding box center [190, 188] width 3 height 6
click at [194, 188] on input "text" at bounding box center [228, 188] width 68 height 8
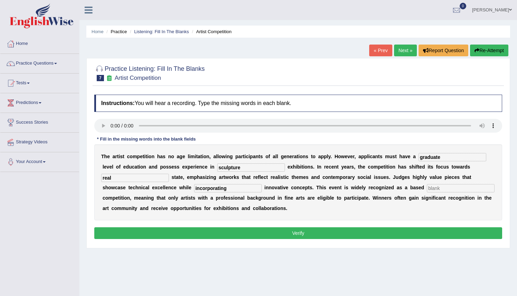
type input "incorporating"
click at [427, 190] on input "text" at bounding box center [461, 188] width 68 height 8
type input "profession"
click at [312, 234] on button "Verify" at bounding box center [298, 233] width 408 height 12
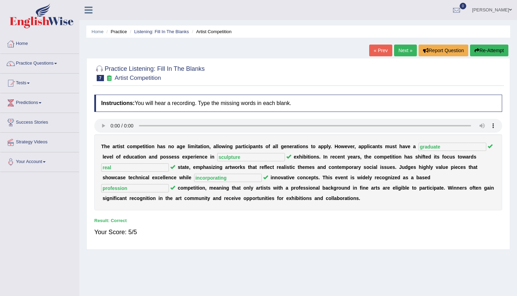
click at [401, 50] on link "Next »" at bounding box center [405, 51] width 23 height 12
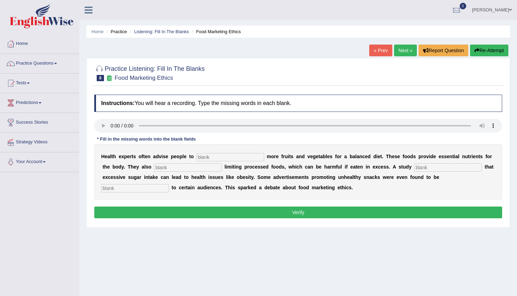
click at [199, 158] on input "text" at bounding box center [231, 157] width 68 height 8
click at [202, 159] on input "text" at bounding box center [231, 157] width 68 height 8
type input "consume"
click at [154, 169] on input "text" at bounding box center [188, 167] width 68 height 8
type input "reccomended"
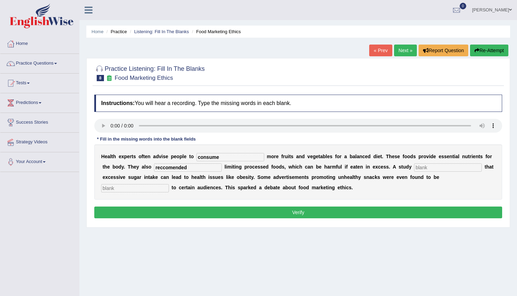
click at [414, 169] on input "text" at bounding box center [448, 167] width 68 height 8
type input "diagnose"
click at [169, 184] on input "text" at bounding box center [135, 188] width 68 height 8
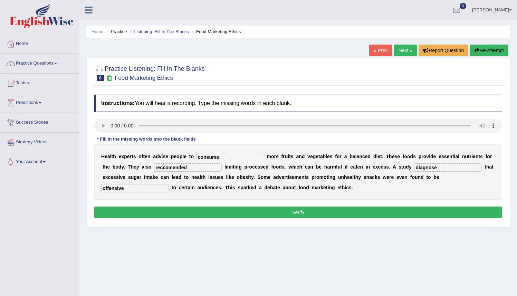
type input "offensive"
click at [323, 211] on button "Verify" at bounding box center [298, 213] width 408 height 12
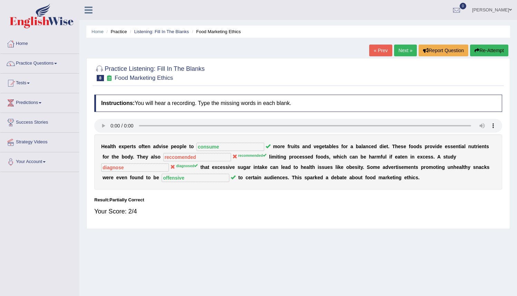
click at [480, 51] on button "Re-Attempt" at bounding box center [489, 51] width 38 height 12
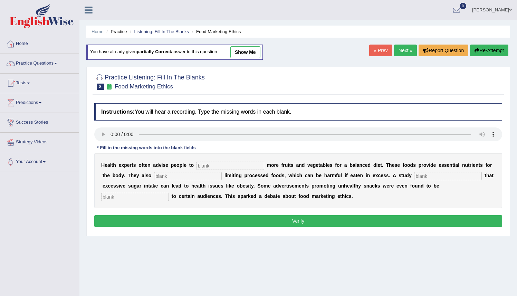
click at [218, 165] on input "text" at bounding box center [231, 166] width 68 height 8
type input "consume"
click at [154, 179] on input "text" at bounding box center [188, 176] width 68 height 8
type input "recommended"
click at [414, 178] on input "text" at bounding box center [448, 176] width 68 height 8
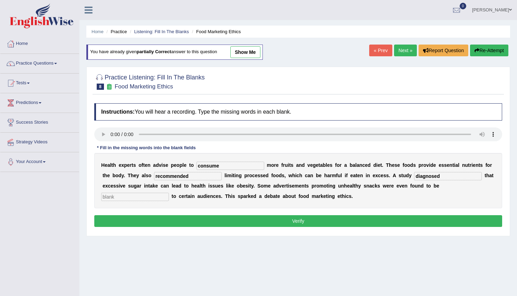
type input "diagnosed"
click at [169, 193] on input "text" at bounding box center [135, 197] width 68 height 8
type input "offensive"
click at [210, 219] on button "Verify" at bounding box center [298, 221] width 408 height 12
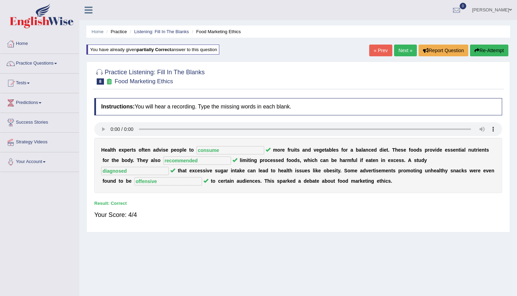
click at [404, 52] on link "Next »" at bounding box center [405, 51] width 23 height 12
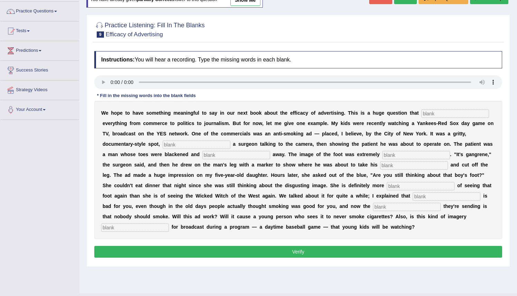
scroll to position [53, 0]
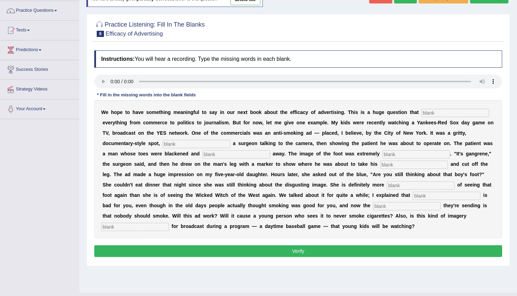
click at [425, 113] on input "text" at bounding box center [456, 113] width 68 height 8
click at [426, 111] on input "text" at bounding box center [456, 113] width 68 height 8
type input "impacts"
click at [168, 146] on input "text" at bounding box center [197, 144] width 68 height 8
click at [170, 142] on input "text" at bounding box center [197, 144] width 68 height 8
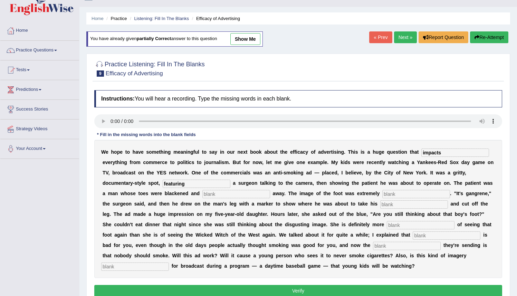
scroll to position [13, 0]
type input "featuring"
click at [165, 18] on link "Listening: Fill In The Blanks" at bounding box center [161, 18] width 55 height 5
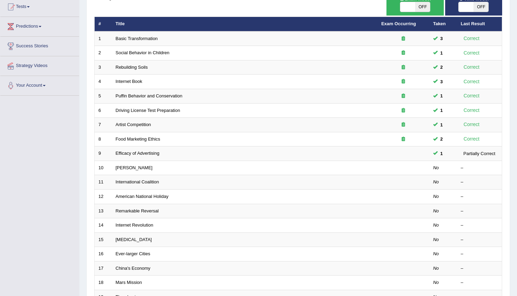
scroll to position [76, 0]
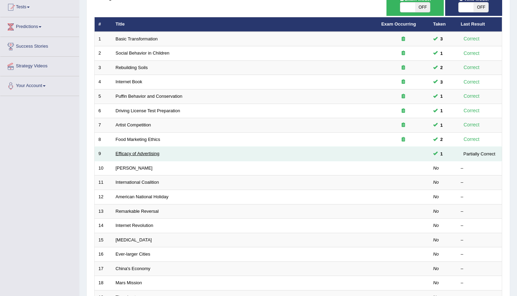
click at [131, 152] on link "Efficacy of Advertising" at bounding box center [138, 153] width 44 height 5
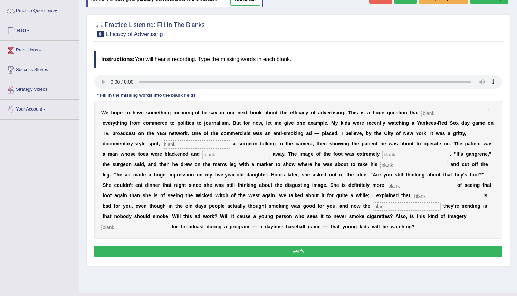
scroll to position [53, 0]
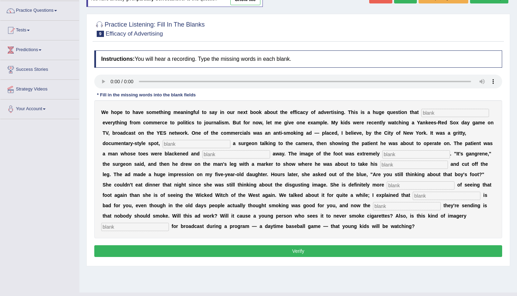
click at [424, 113] on input "text" at bounding box center [456, 113] width 68 height 8
type input "impacts"
click at [181, 146] on input "text" at bounding box center [197, 144] width 68 height 8
click at [169, 146] on input "text" at bounding box center [197, 144] width 68 height 8
type input "featuring"
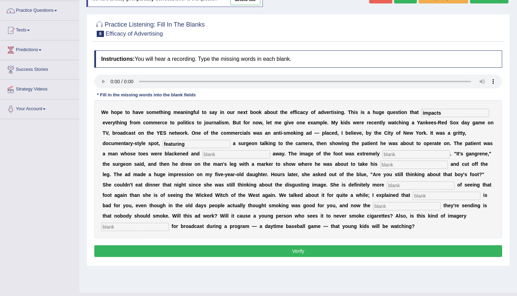
click at [207, 155] on input "text" at bounding box center [236, 154] width 68 height 8
type input "rottend"
click at [373, 141] on b "n" at bounding box center [374, 144] width 3 height 6
click at [382, 152] on input "text" at bounding box center [416, 154] width 68 height 8
type input "disgusting"
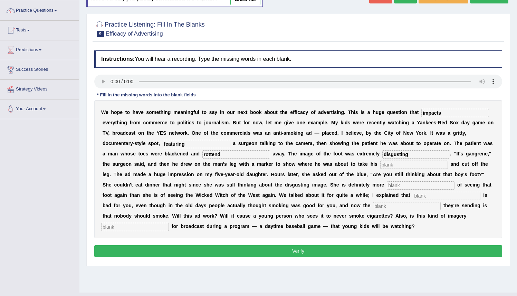
click at [380, 165] on input "text" at bounding box center [414, 165] width 68 height 8
type input "hack saw"
click at [387, 184] on input "text" at bounding box center [421, 185] width 68 height 8
type input "scared"
click at [413, 197] on input "text" at bounding box center [447, 196] width 68 height 8
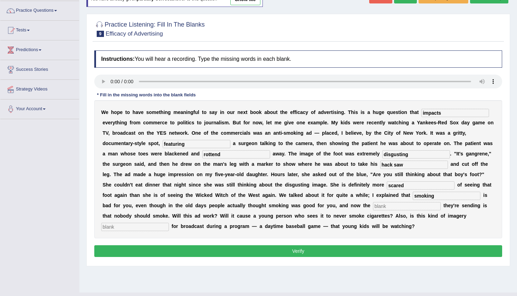
type input "smoking"
click at [364, 155] on b "r" at bounding box center [365, 154] width 2 height 6
click at [463, 92] on div "Instructions: You will hear a recording. Type the missing words in each blank. …" at bounding box center [298, 155] width 411 height 216
click at [373, 208] on input "text" at bounding box center [407, 206] width 68 height 8
type input "message"
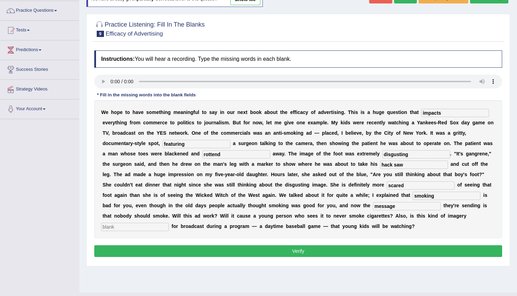
drag, startPoint x: 492, startPoint y: 202, endPoint x: 475, endPoint y: 203, distance: 16.6
click at [492, 202] on div "W e h o p e t o h a v e s o m e t h i n g m e a n i n g f u l t o s a y i n o u…" at bounding box center [298, 169] width 408 height 138
click at [169, 223] on input "text" at bounding box center [135, 227] width 68 height 8
type input "appropreiate"
click at [218, 153] on input "rottend" at bounding box center [236, 154] width 68 height 8
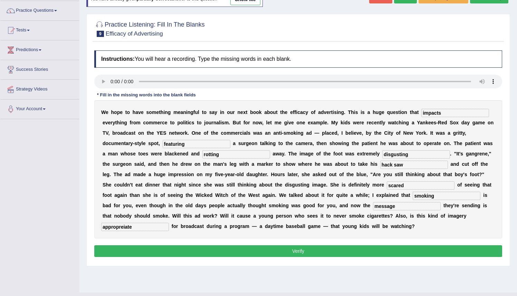
type input "rotting"
click at [169, 223] on input "appropreiate" at bounding box center [135, 227] width 68 height 8
type input "appropriate"
click at [341, 254] on button "Verify" at bounding box center [298, 251] width 408 height 12
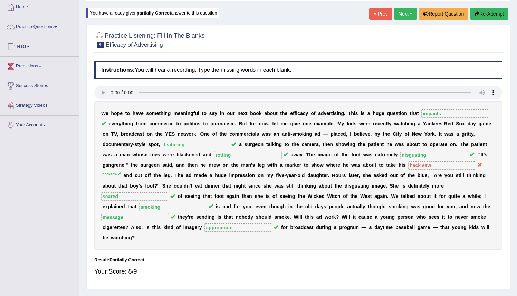
scroll to position [35, 0]
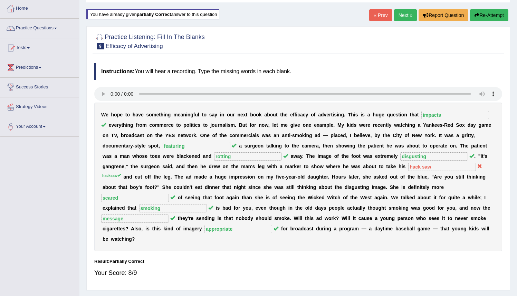
drag, startPoint x: 522, startPoint y: 66, endPoint x: 521, endPoint y: 51, distance: 14.5
click at [517, 51] on html "Toggle navigation Home Practice Questions Speaking Practice Read Aloud Repeat S…" at bounding box center [258, 113] width 517 height 296
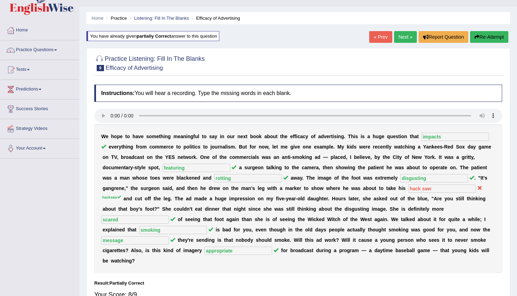
scroll to position [12, 0]
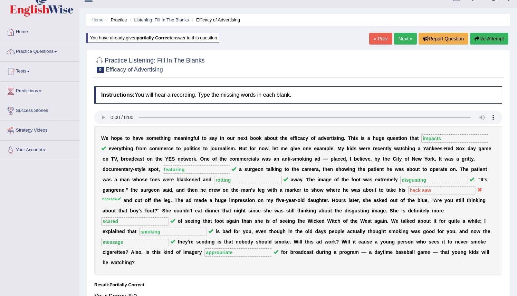
click at [180, 22] on li "Listening: Fill In The Blanks" at bounding box center [158, 20] width 61 height 7
click at [179, 20] on link "Listening: Fill In The Blanks" at bounding box center [161, 19] width 55 height 5
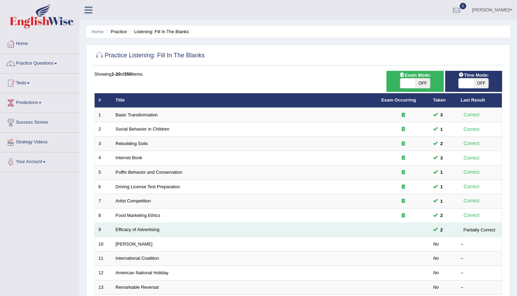
click at [403, 231] on td at bounding box center [404, 230] width 52 height 15
click at [127, 230] on link "Efficacy of Advertising" at bounding box center [138, 229] width 44 height 5
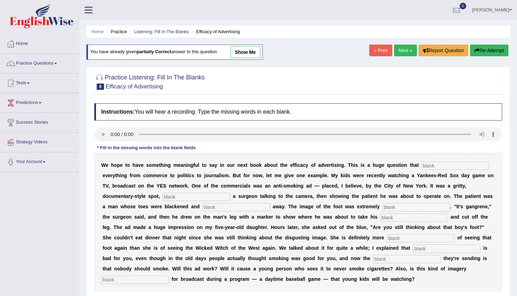
click at [428, 167] on input "text" at bounding box center [456, 166] width 68 height 8
type input "impacts"
click at [188, 196] on input "text" at bounding box center [197, 197] width 68 height 8
type input "featuring"
click at [212, 203] on input "text" at bounding box center [236, 207] width 68 height 8
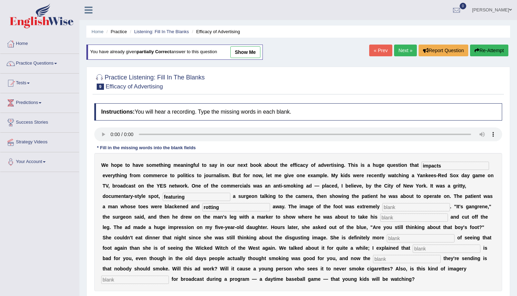
type input "rotting"
click at [382, 207] on input "text" at bounding box center [416, 207] width 68 height 8
type input "disgusting"
click at [380, 218] on input "text" at bounding box center [414, 218] width 68 height 8
type input "hacksaw"
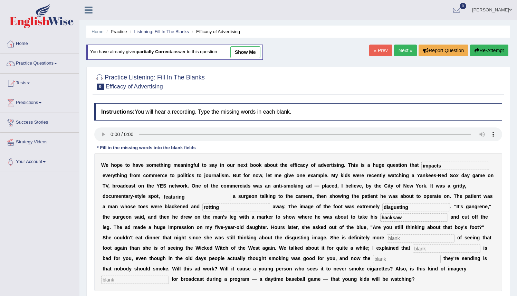
click at [387, 236] on input "text" at bounding box center [421, 238] width 68 height 8
type input "scared"
click at [413, 250] on input "text" at bounding box center [447, 249] width 68 height 8
type input "smoking"
click at [373, 258] on input "text" at bounding box center [407, 259] width 68 height 8
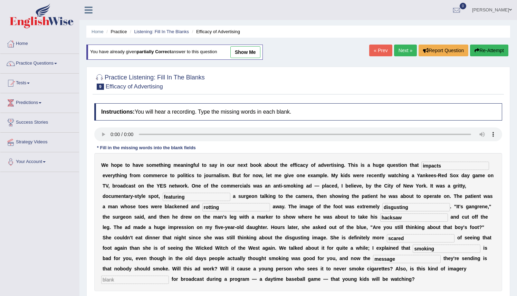
type input "message"
click at [421, 265] on div "W e h o p e t o h a v e s o m e t h i n g m e a n i n g f u l t o s a y i n o u…" at bounding box center [298, 222] width 408 height 138
click at [169, 276] on input "text" at bounding box center [135, 280] width 68 height 8
type input "appropriate"
click at [444, 189] on div "W e h o p e t o h a v e s o m e t h i n g m e a n i n g f u l t o s a y i n o u…" at bounding box center [298, 222] width 408 height 138
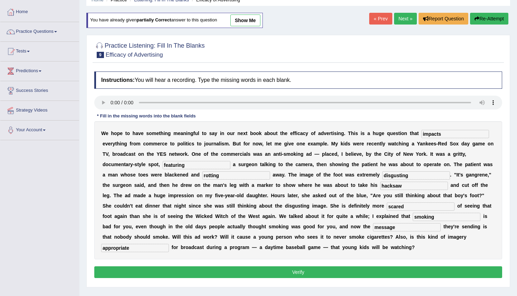
drag, startPoint x: 522, startPoint y: 235, endPoint x: 514, endPoint y: 262, distance: 28.3
click at [514, 262] on html "Toggle navigation Home Practice Questions Speaking Practice Read Aloud Repeat S…" at bounding box center [258, 116] width 517 height 296
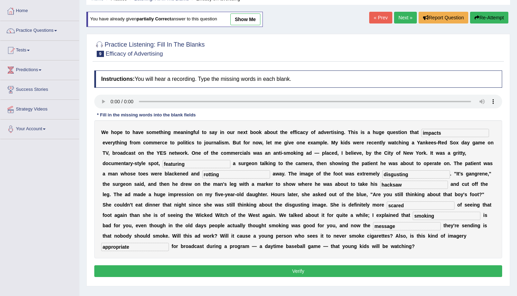
click at [339, 269] on button "Verify" at bounding box center [298, 271] width 408 height 12
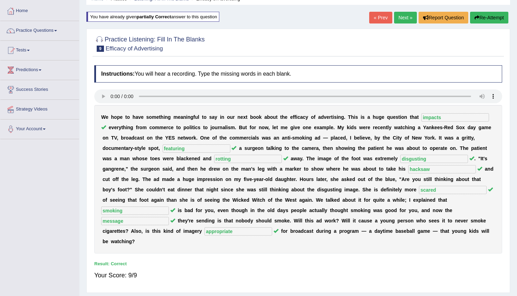
click at [403, 21] on link "Next »" at bounding box center [405, 18] width 23 height 12
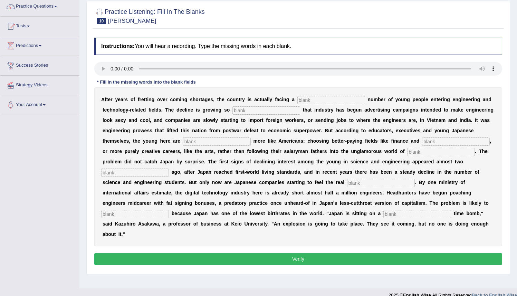
scroll to position [58, 0]
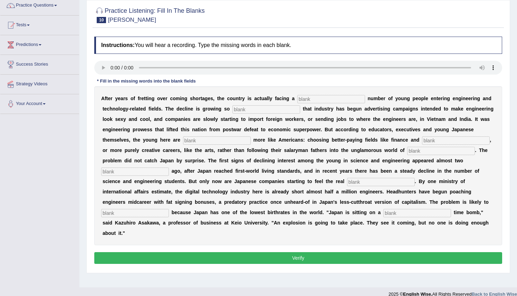
click at [300, 99] on input "text" at bounding box center [331, 99] width 68 height 8
click at [297, 98] on input "text" at bounding box center [331, 99] width 68 height 8
type input "dwelling"
click at [244, 110] on input "text" at bounding box center [267, 109] width 68 height 8
click at [240, 102] on div "A f t e r y e a r s o f f r e t t i n g o v e r c o m i n g s h o r t a g e s ,…" at bounding box center [298, 165] width 408 height 159
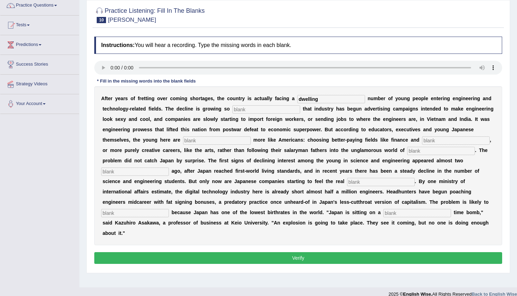
click at [238, 107] on input "text" at bounding box center [267, 109] width 68 height 8
type input "drastic"
drag, startPoint x: 190, startPoint y: 78, endPoint x: 104, endPoint y: 77, distance: 85.7
click at [105, 77] on div "Instructions: You will hear a recording. Type the missing words in each blank. …" at bounding box center [298, 151] width 411 height 236
drag, startPoint x: 155, startPoint y: 92, endPoint x: 195, endPoint y: 92, distance: 40.4
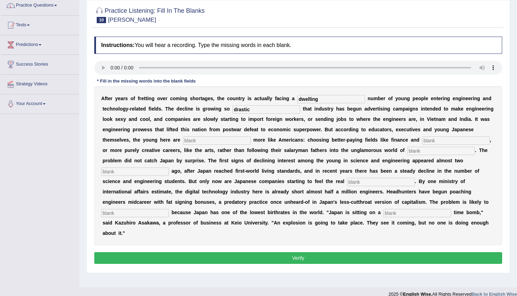
click at [163, 92] on div "A f t e r y e a r s o f f r e t t i n g o v e r c o m i n g s h o r t a g e s ,…" at bounding box center [298, 165] width 408 height 159
click at [192, 141] on input "text" at bounding box center [217, 140] width 68 height 8
click at [212, 141] on input "[DEMOGRAPHIC_DATA]" at bounding box center [217, 140] width 68 height 8
type input "a"
type input "bahaving"
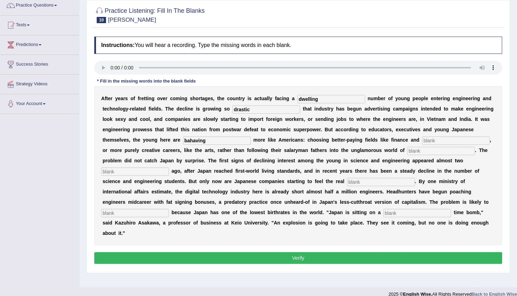
click at [422, 140] on input "text" at bounding box center [456, 140] width 68 height 8
type input "medicine"
click at [407, 151] on input "text" at bounding box center [441, 151] width 68 height 8
type input "manufacturing"
click at [169, 168] on input "text" at bounding box center [135, 172] width 68 height 8
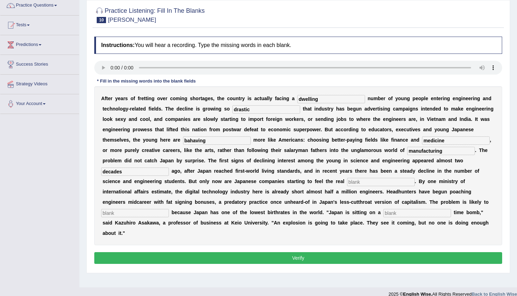
type input "decades"
click at [347, 183] on input "text" at bounding box center [381, 182] width 68 height 8
type input "pinchs"
click at [169, 209] on input "text" at bounding box center [135, 213] width 68 height 8
type input "worsen"
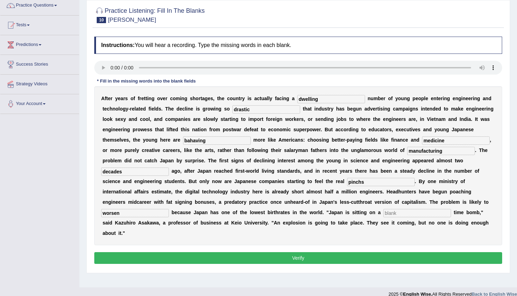
click at [384, 216] on input "text" at bounding box center [418, 213] width 68 height 8
type input "demographic"
click at [270, 252] on button "Verify" at bounding box center [298, 258] width 408 height 12
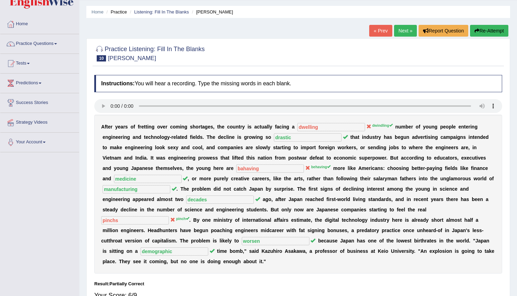
scroll to position [14, 0]
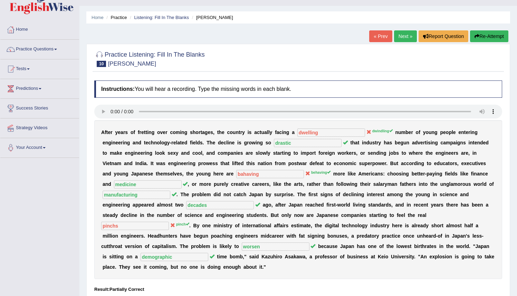
click at [482, 37] on button "Re-Attempt" at bounding box center [489, 36] width 38 height 12
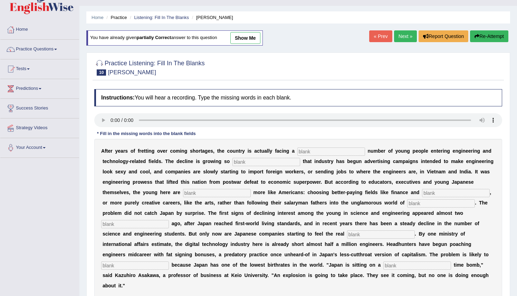
click at [310, 152] on input "text" at bounding box center [331, 152] width 68 height 8
type input "dwindling"
type input "drastic"
type input "behaving"
type input "medicine"
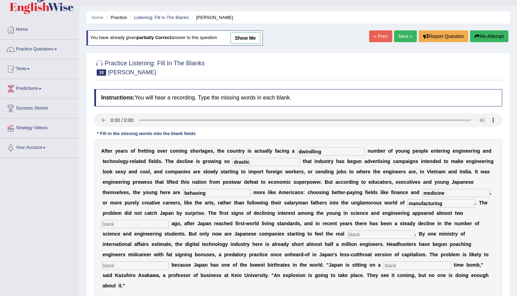
type input "manufacturing"
type input "decades"
type input "pinch"
type input "worsen"
click at [384, 268] on input "text" at bounding box center [418, 266] width 68 height 8
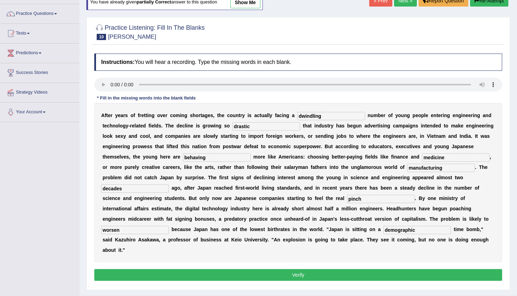
scroll to position [67, 0]
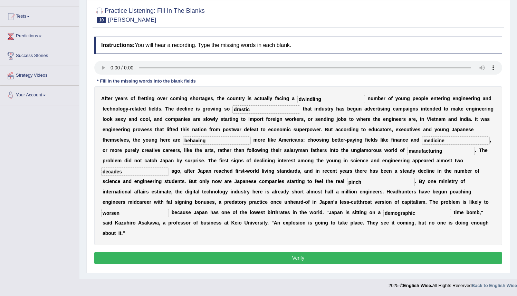
type input "demographic"
click at [318, 252] on button "Verify" at bounding box center [298, 258] width 408 height 12
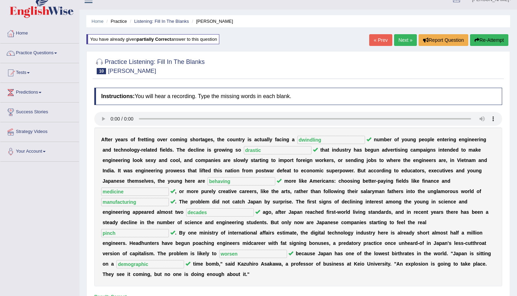
scroll to position [0, 0]
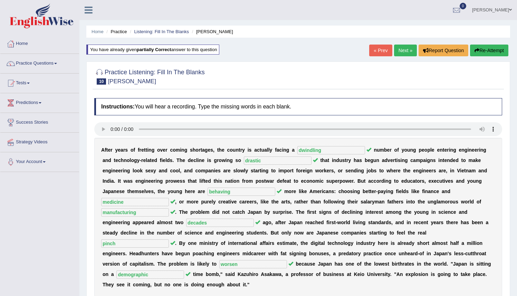
click at [399, 49] on link "Next »" at bounding box center [405, 51] width 23 height 12
